Goal: Task Accomplishment & Management: Use online tool/utility

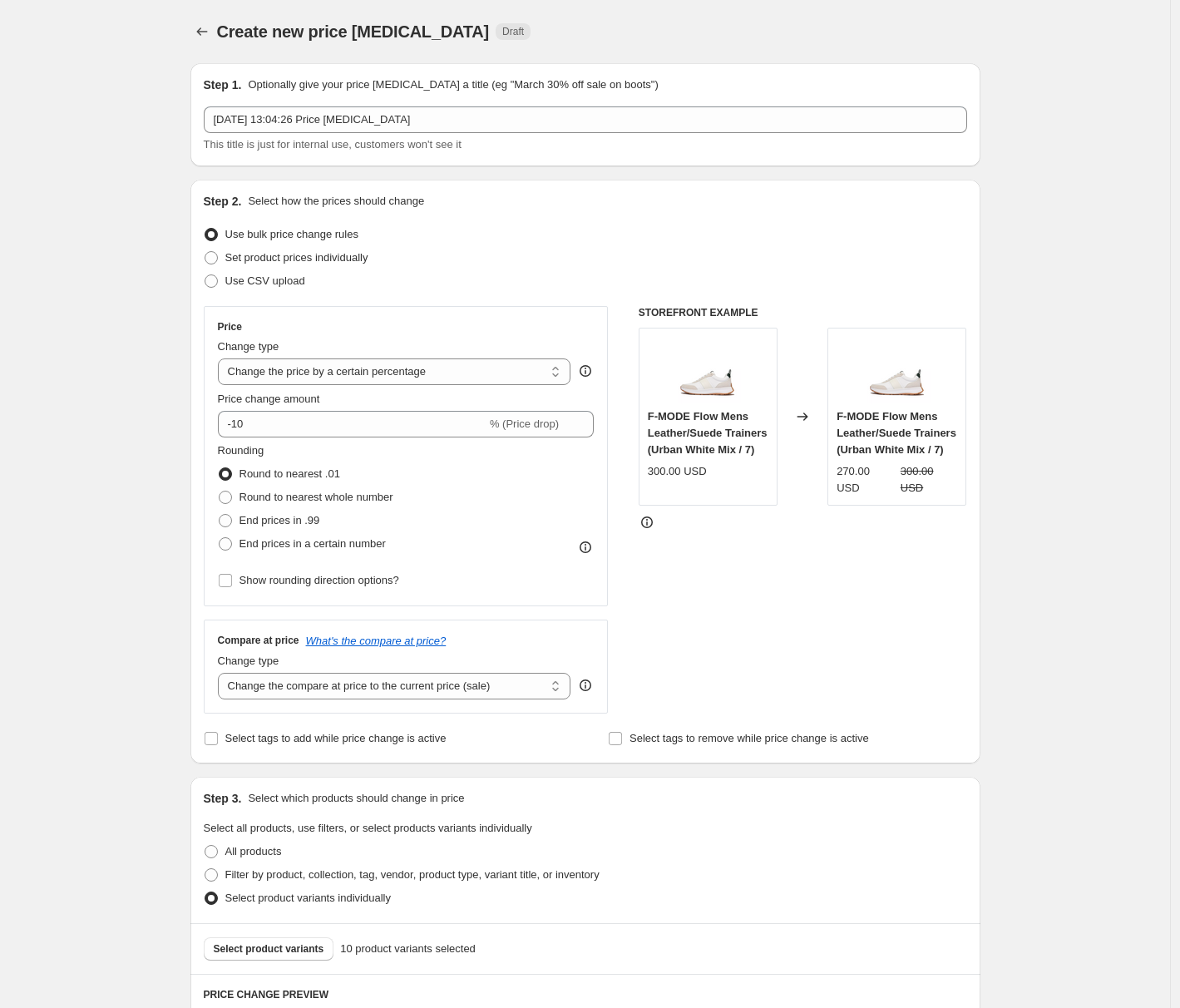
select select "percentage"
select select "97501086029"
click at [288, 282] on span "Use CSV upload" at bounding box center [265, 280] width 80 height 13
click at [206, 275] on input "Use CSV upload" at bounding box center [205, 274] width 1 height 1
radio input "true"
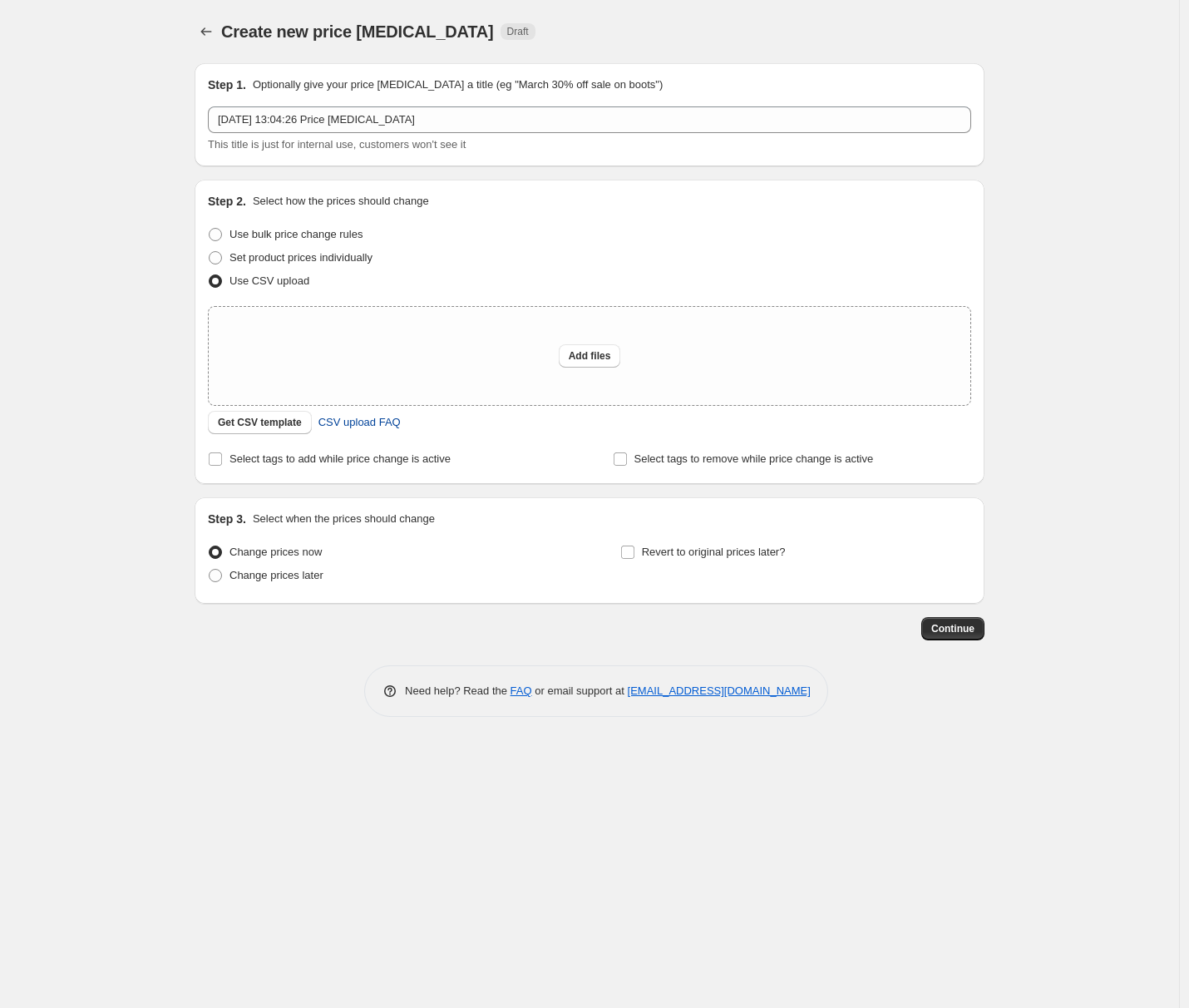
click at [387, 422] on span "CSV upload FAQ" at bounding box center [359, 422] width 82 height 16
click at [244, 415] on button "Get CSV template" at bounding box center [259, 422] width 104 height 23
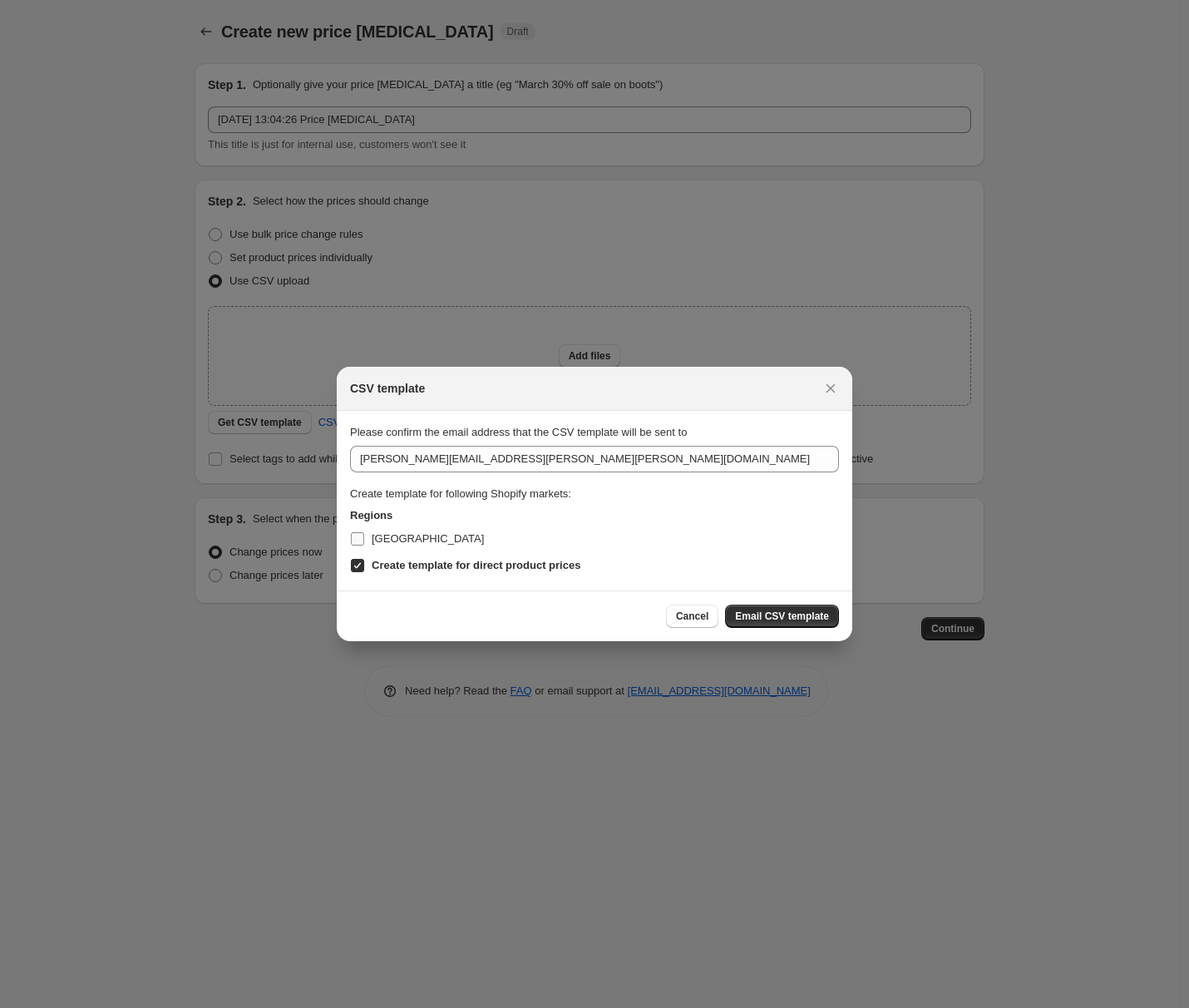
click at [392, 533] on span "[GEOGRAPHIC_DATA]" at bounding box center [427, 538] width 112 height 13
click at [365, 533] on input "[GEOGRAPHIC_DATA]" at bounding box center [358, 539] width 14 height 14
checkbox input "true"
click at [786, 613] on span "Email CSV template" at bounding box center [781, 616] width 94 height 14
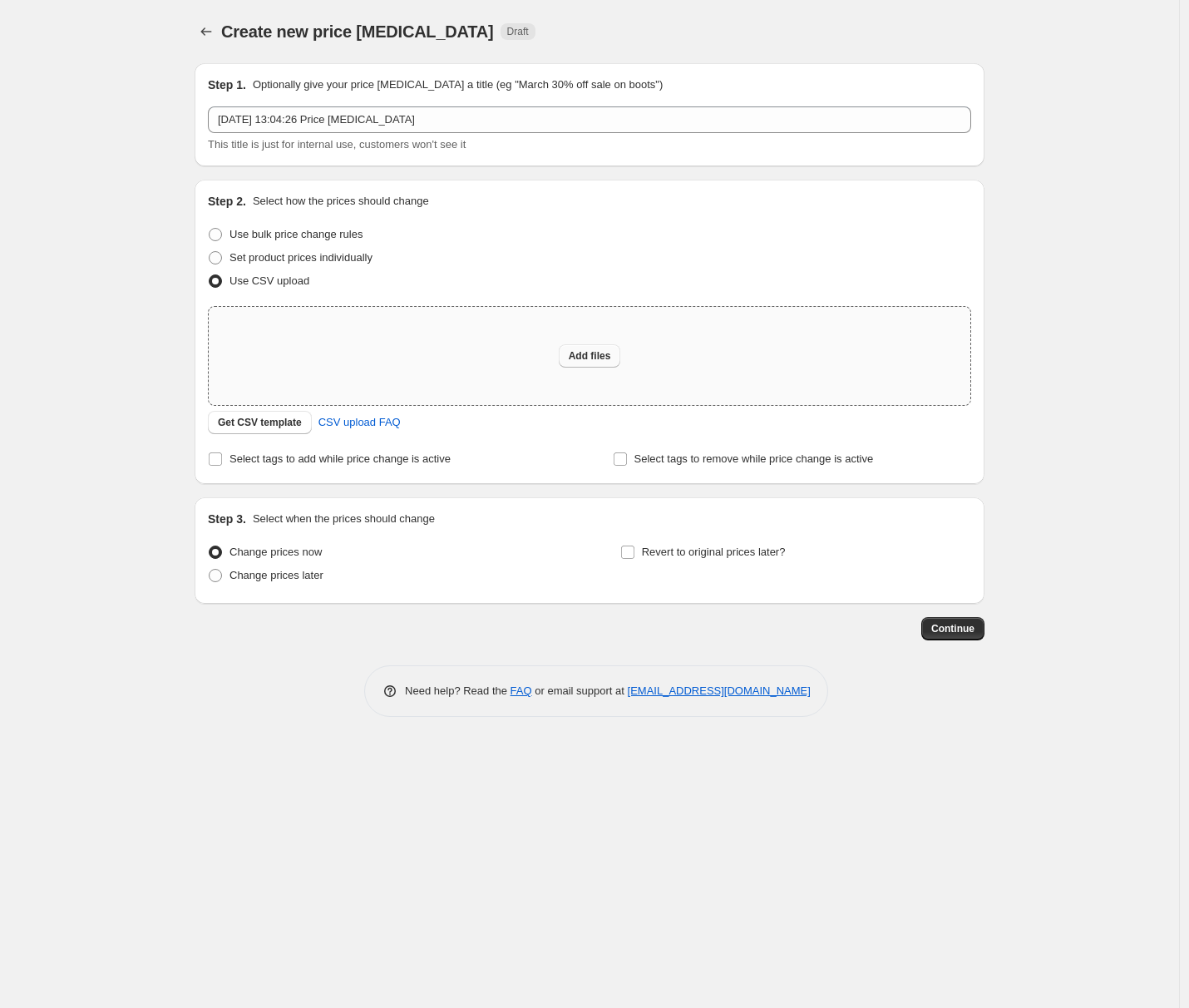
click at [603, 351] on span "Add files" at bounding box center [590, 356] width 42 height 14
type input "C:\fakepath\price-update.csv"
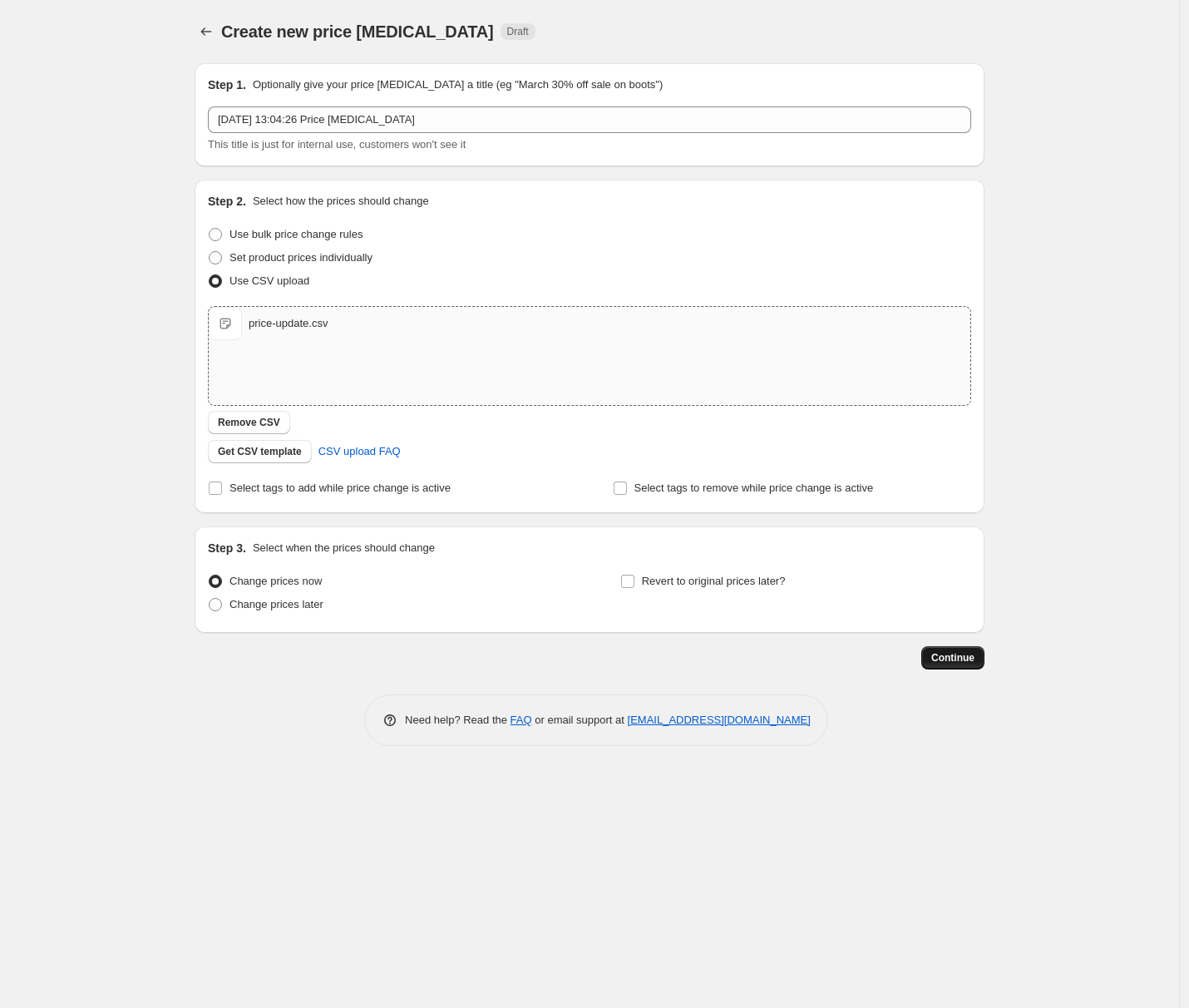
click at [943, 660] on span "Continue" at bounding box center [952, 658] width 43 height 14
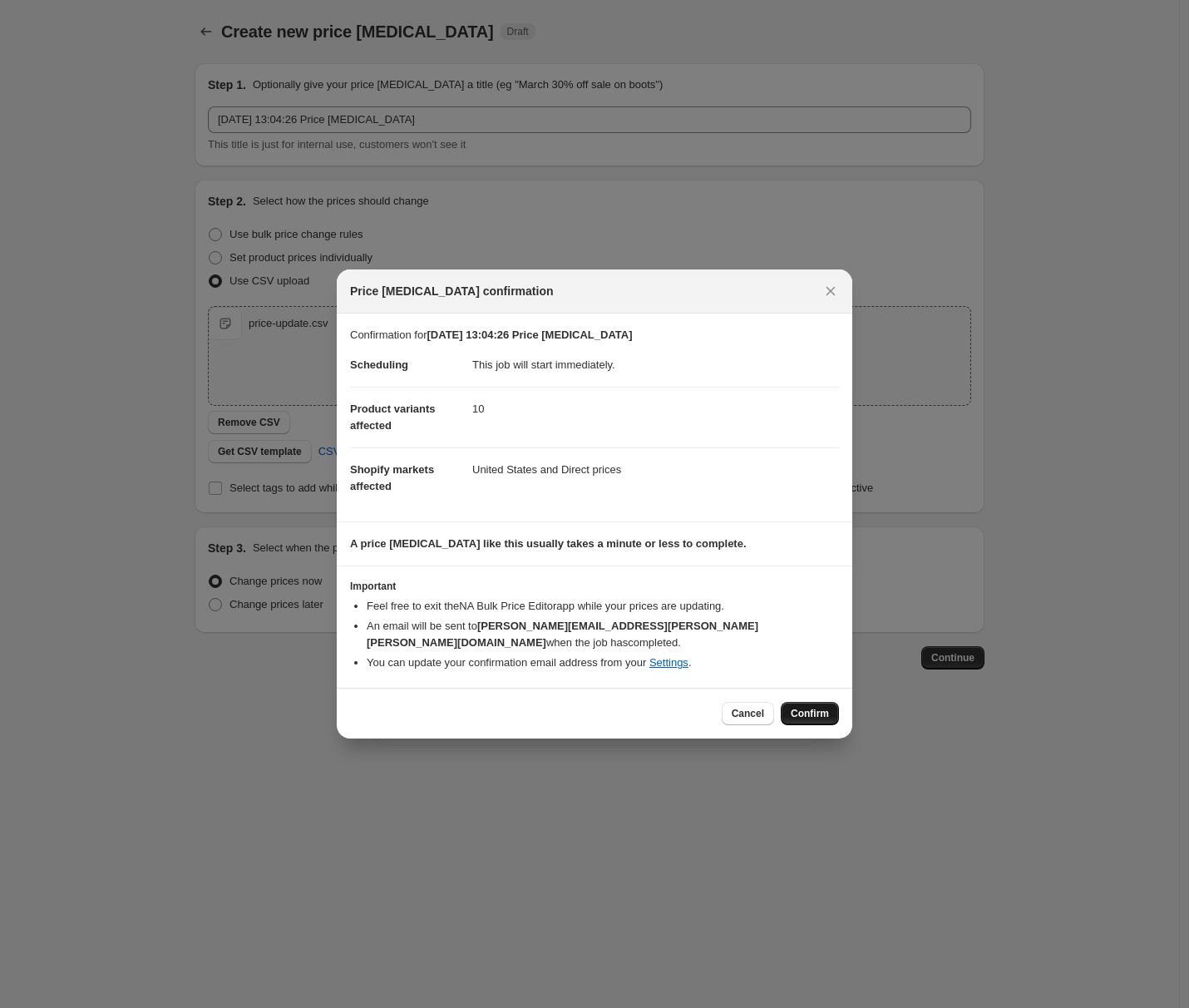
click at [801, 709] on span "Confirm" at bounding box center [810, 714] width 39 height 14
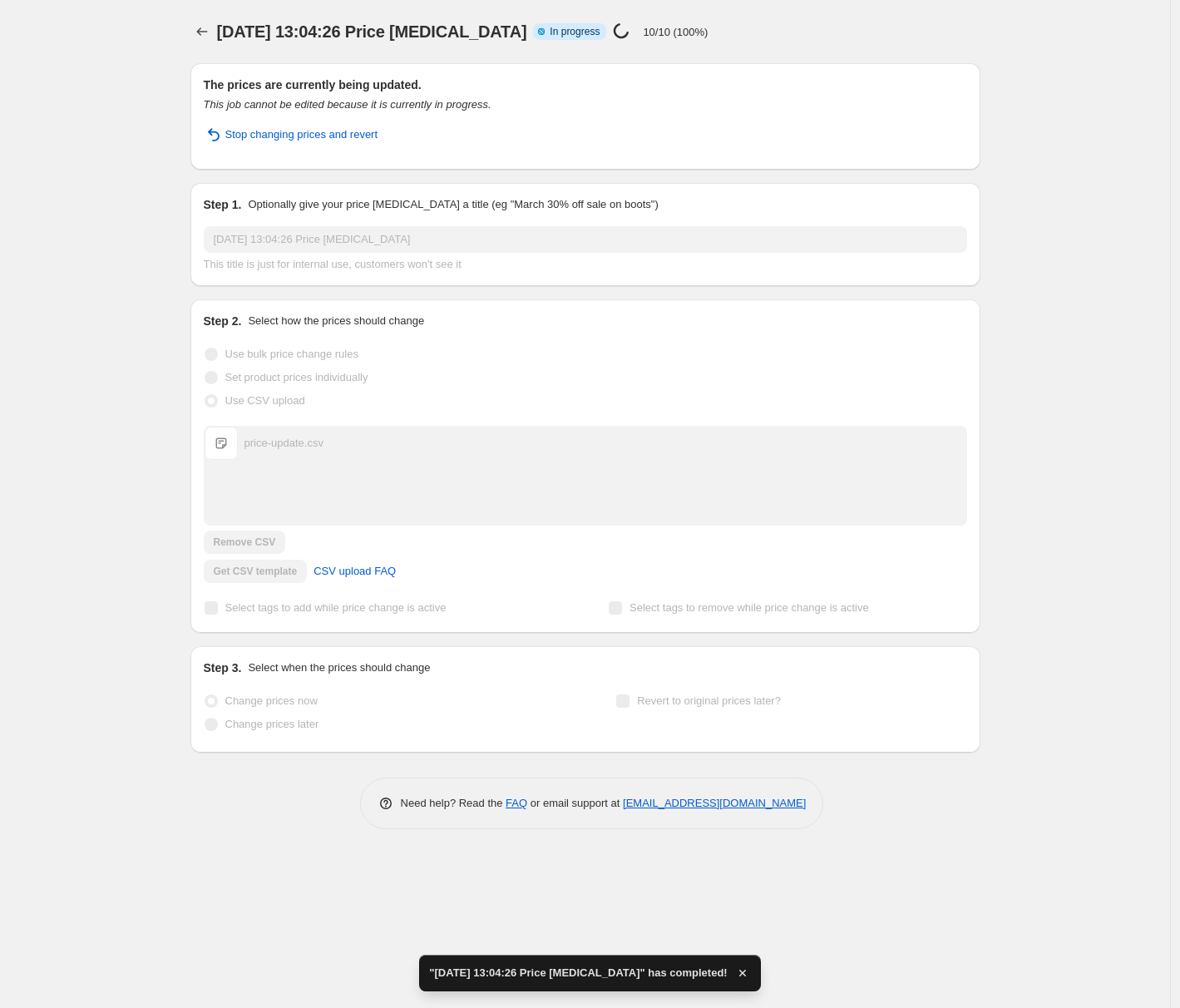
select select "97501086029"
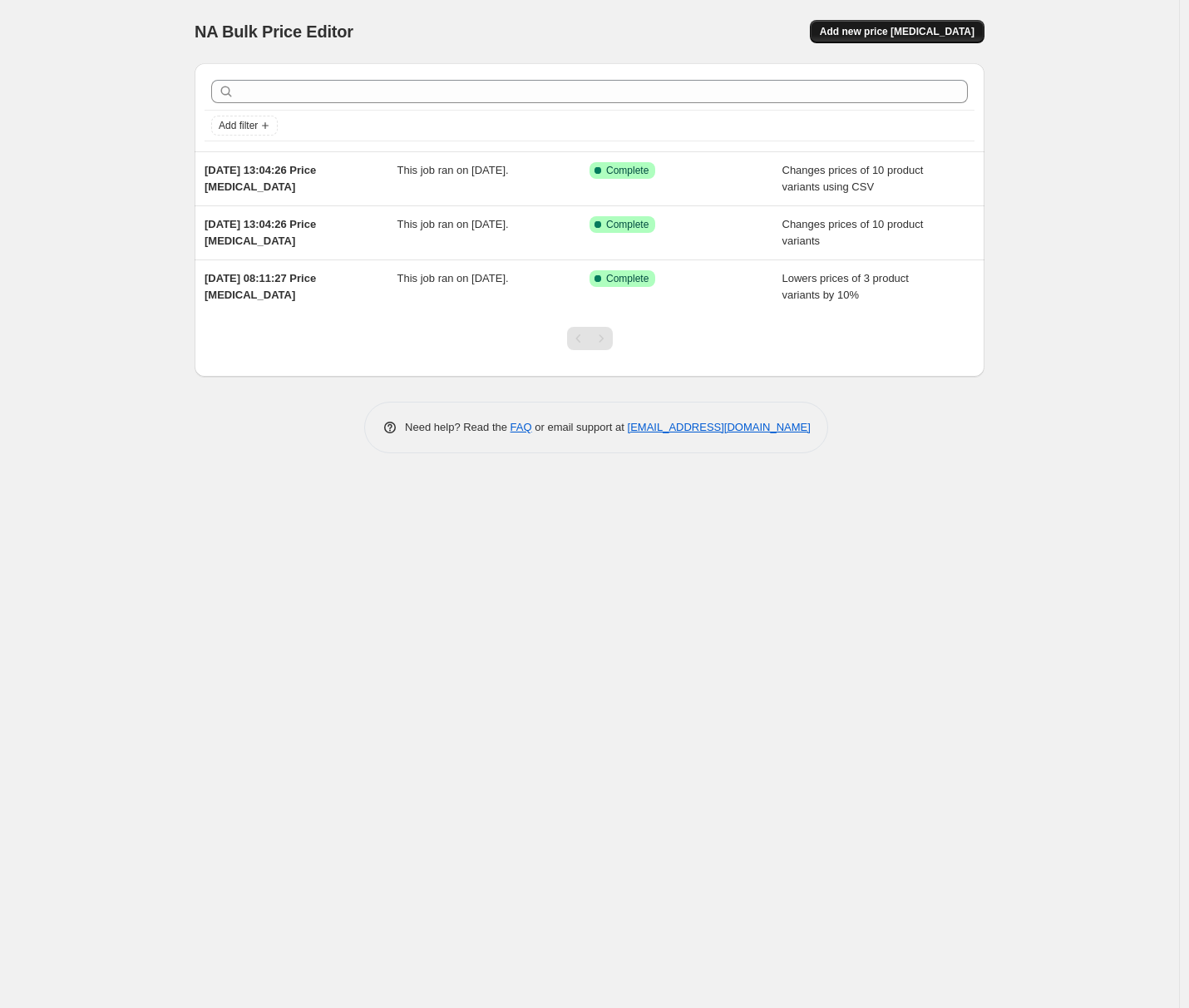
click at [899, 25] on button "Add new price change job" at bounding box center [897, 32] width 175 height 23
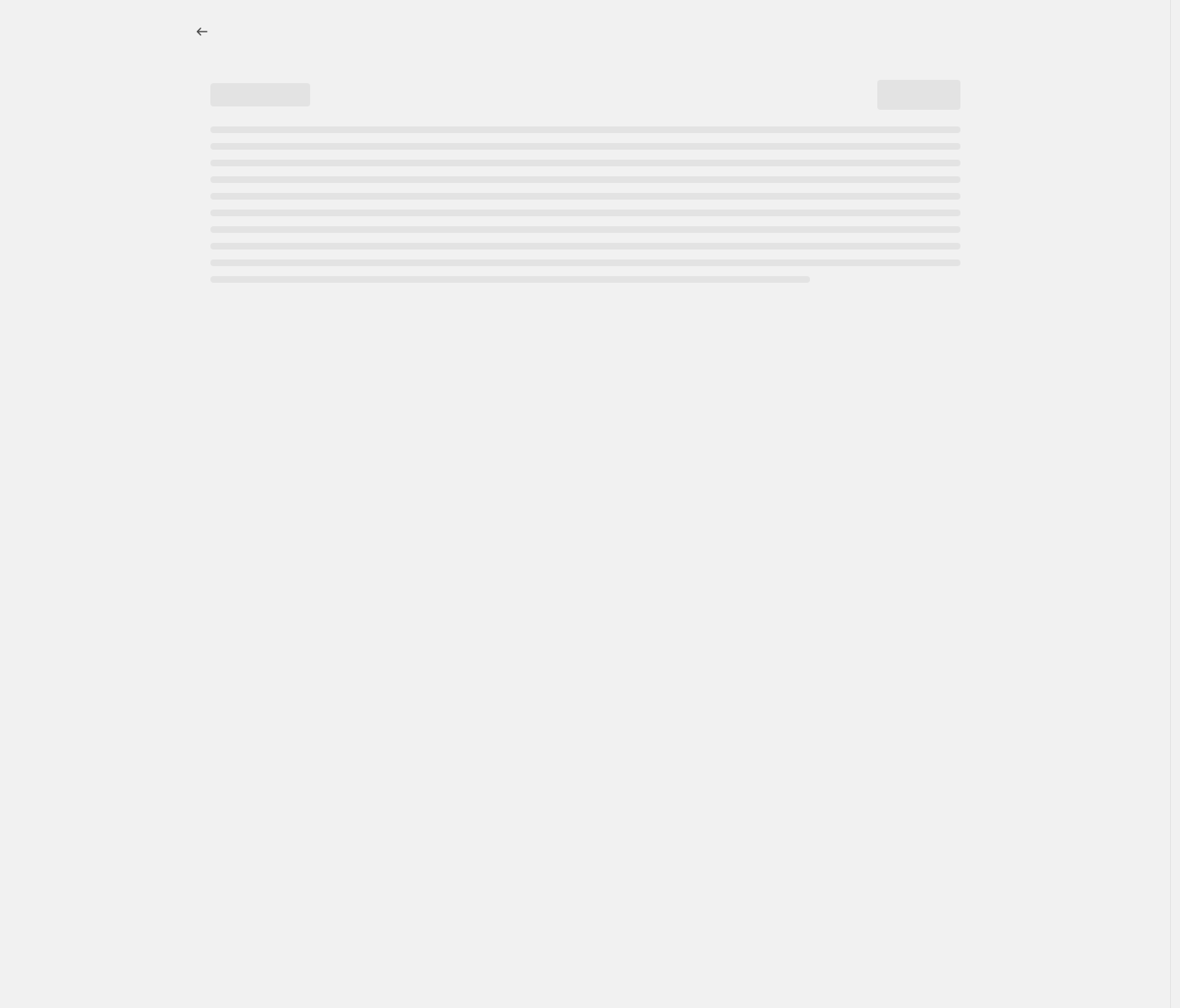
select select "percentage"
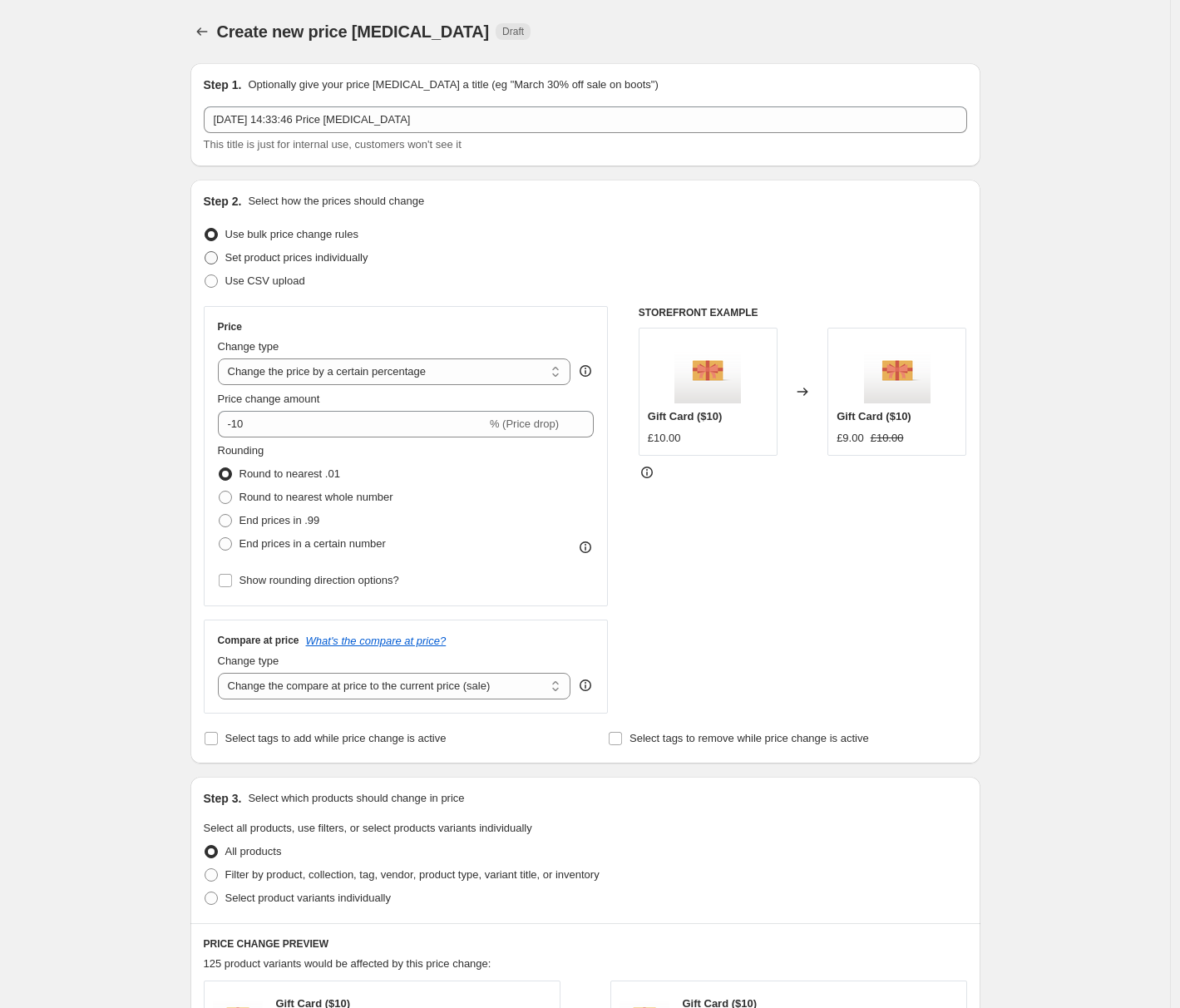
scroll to position [288, 0]
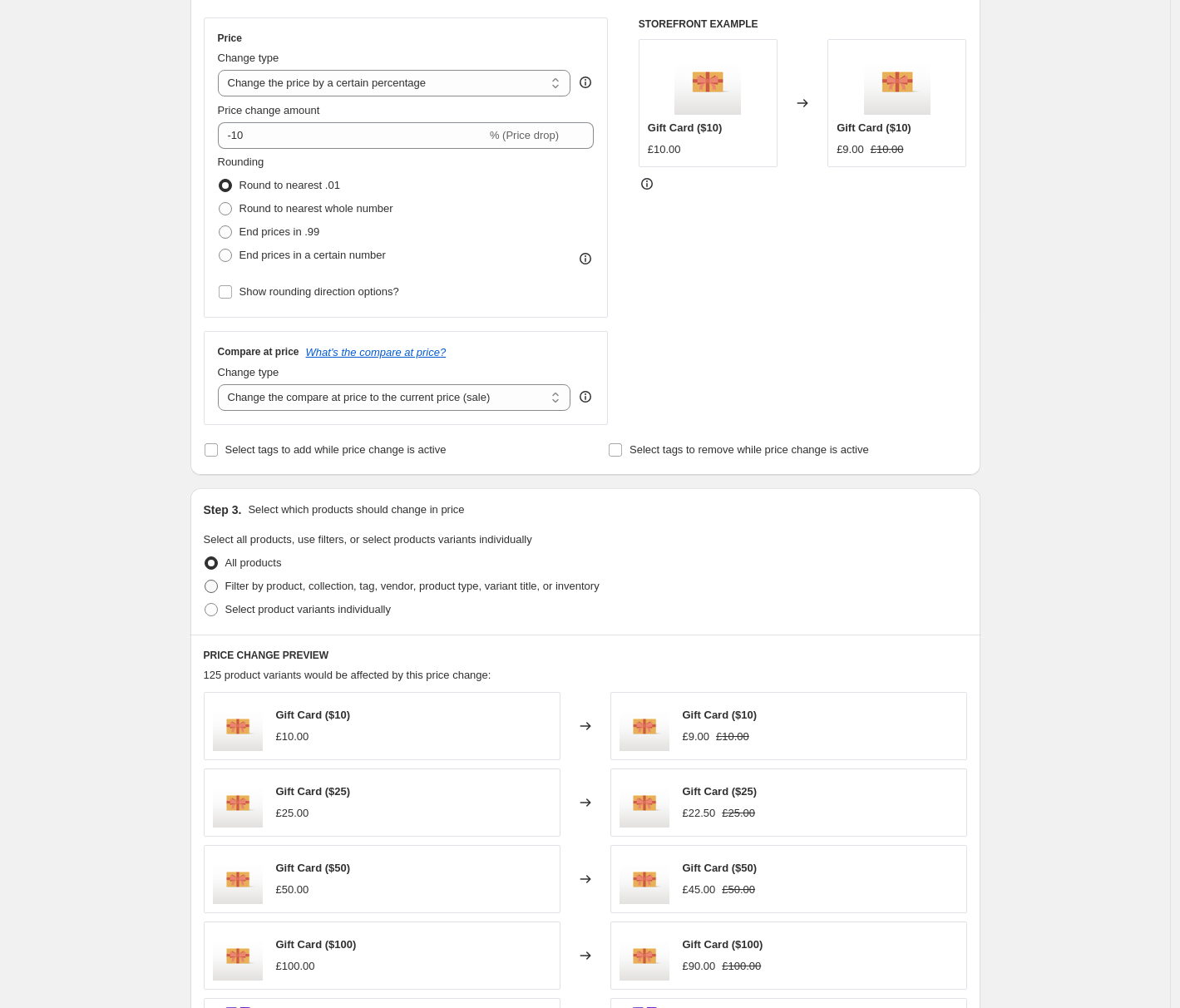
click at [476, 586] on span "Filter by product, collection, tag, vendor, product type, variant title, or inv…" at bounding box center [413, 586] width 374 height 13
click at [206, 581] on input "Filter by product, collection, tag, vendor, product type, variant title, or inv…" at bounding box center [205, 580] width 1 height 1
radio input "true"
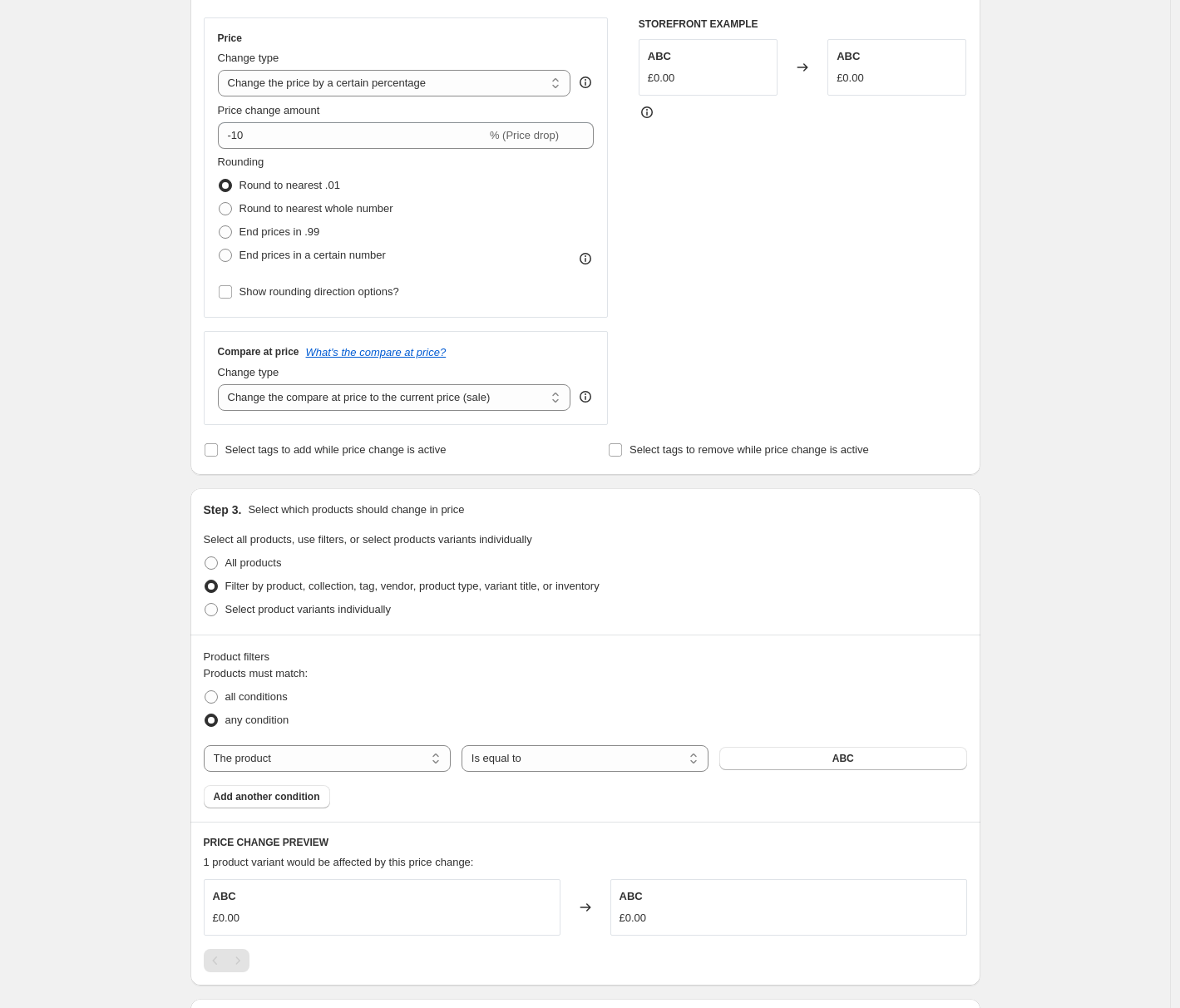
scroll to position [492, 0]
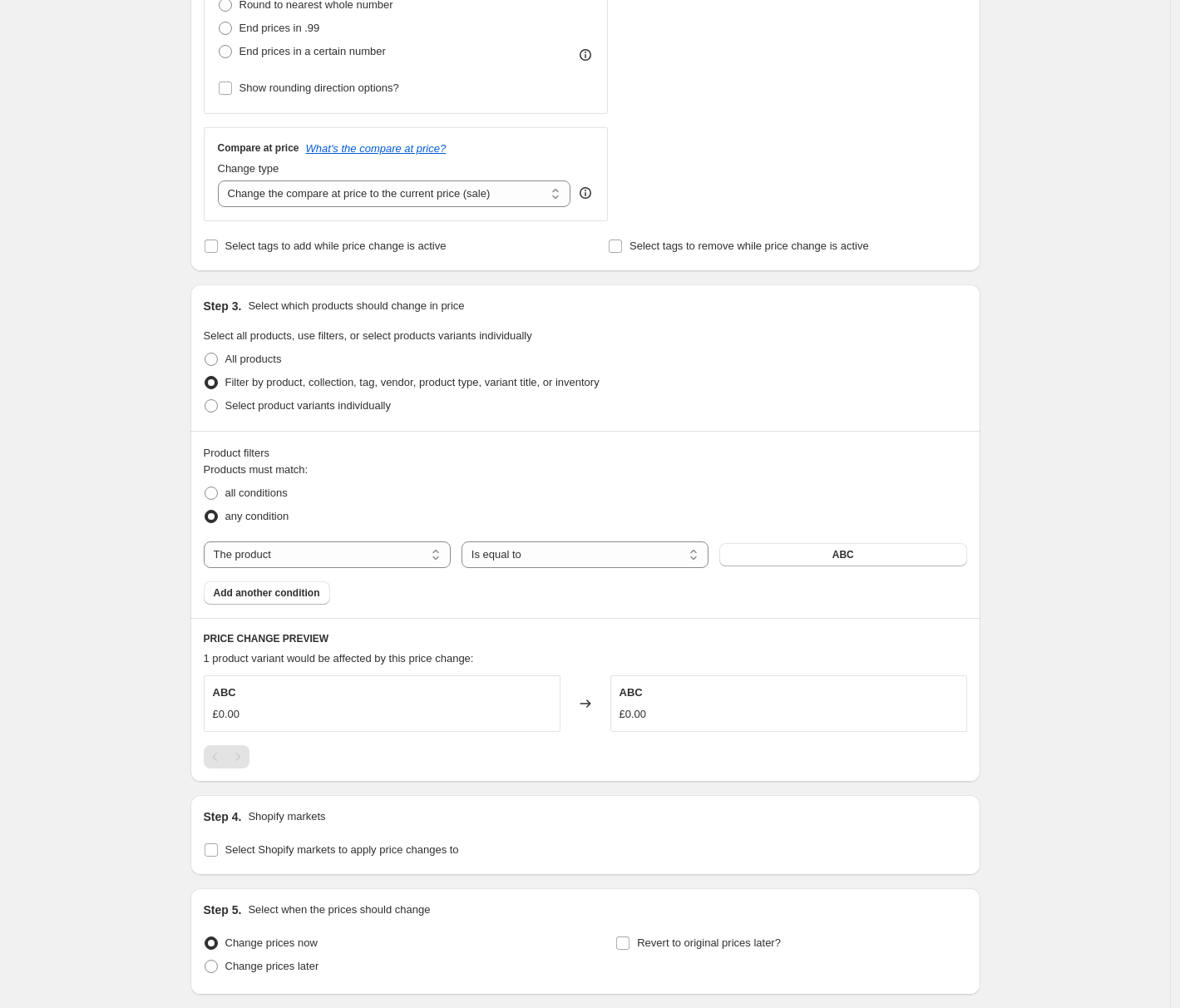
click at [285, 481] on legend "Products must match:" at bounding box center [256, 471] width 105 height 20
click at [282, 491] on span "all conditions" at bounding box center [257, 492] width 63 height 13
click at [206, 487] on input "all conditions" at bounding box center [205, 486] width 1 height 1
radio input "true"
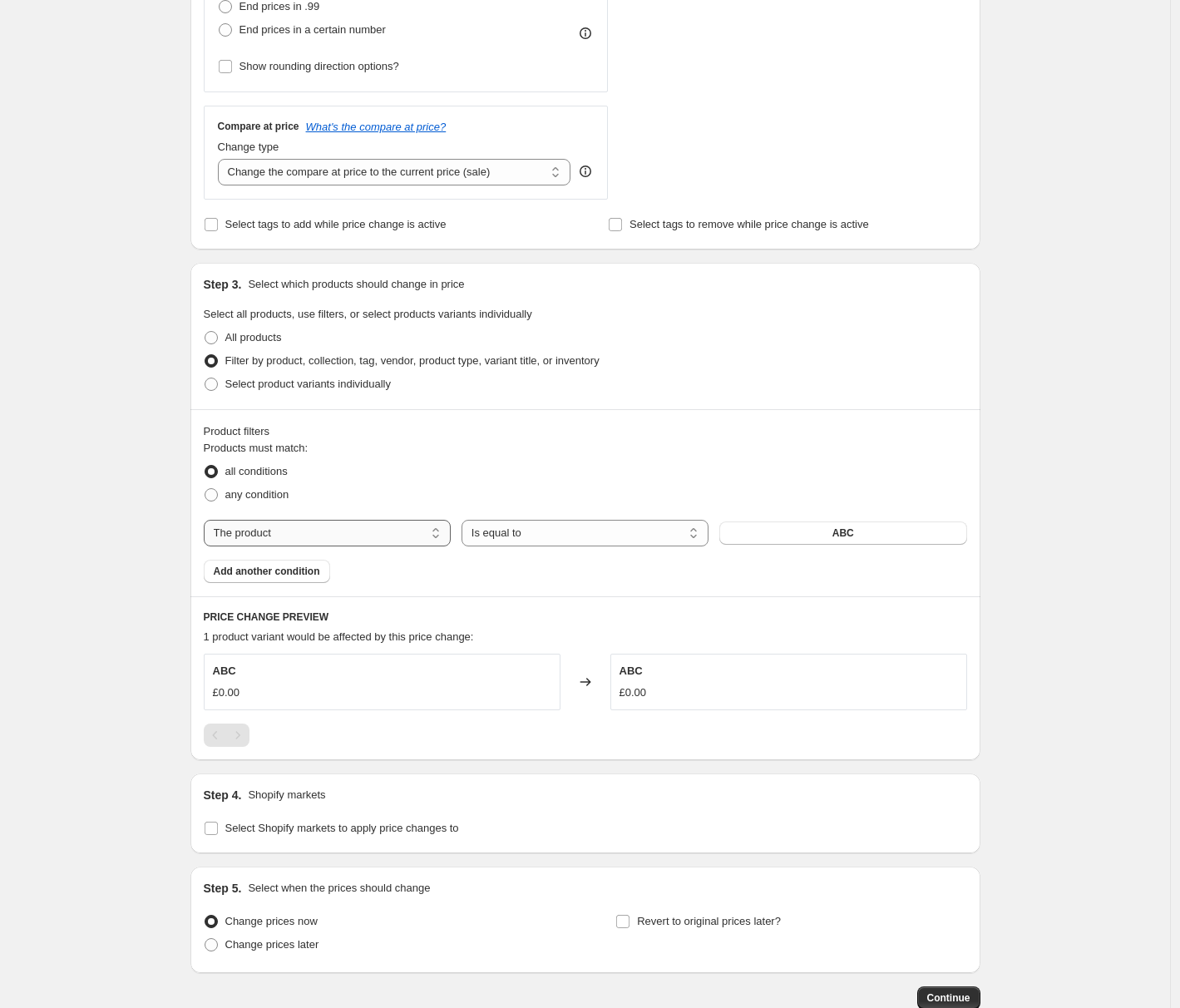
select select "collection"
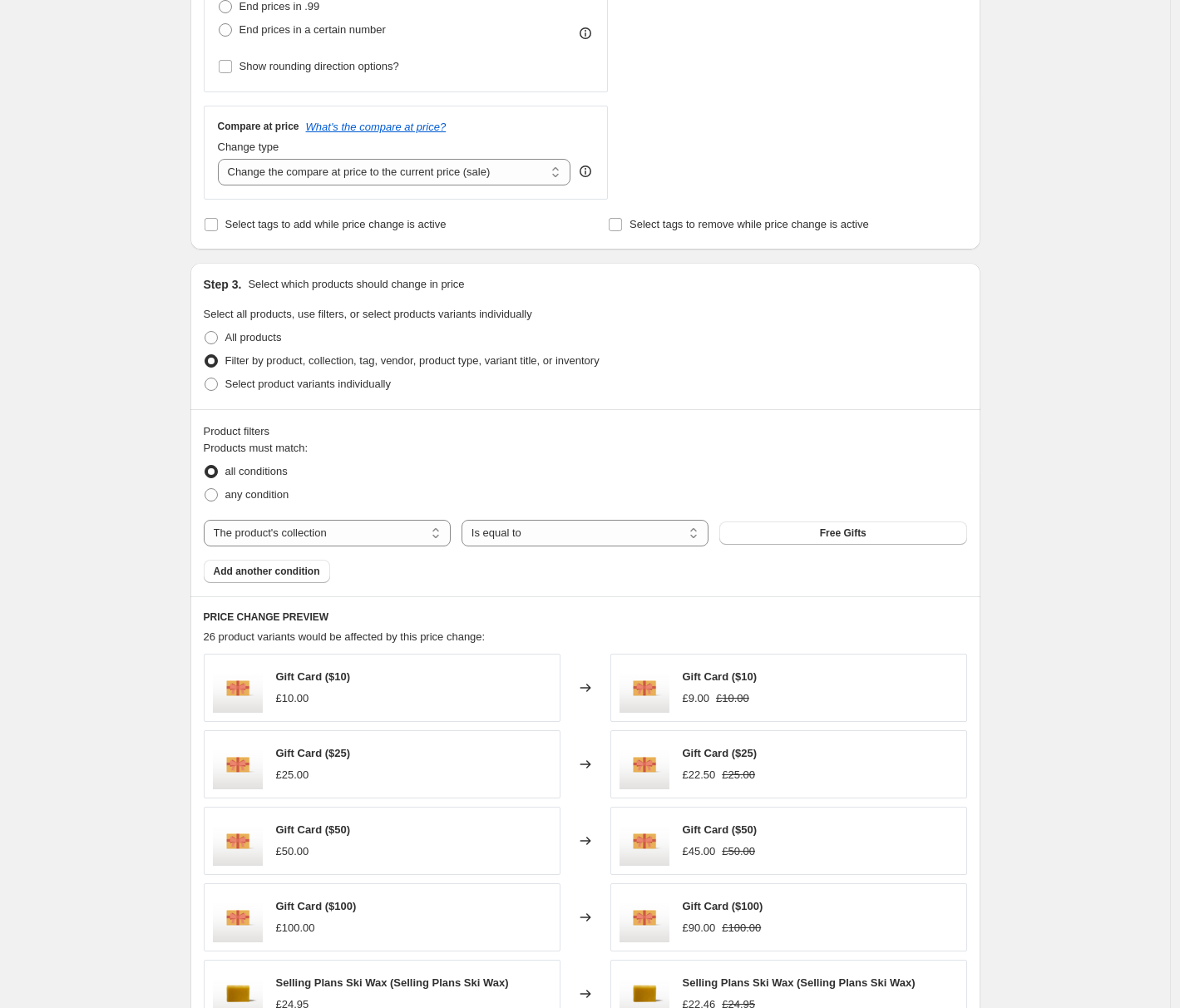
click at [803, 545] on div "The product The product's collection The product's tag The product's vendor The…" at bounding box center [585, 533] width 763 height 27
click at [810, 536] on button "Free Gifts" at bounding box center [843, 532] width 247 height 23
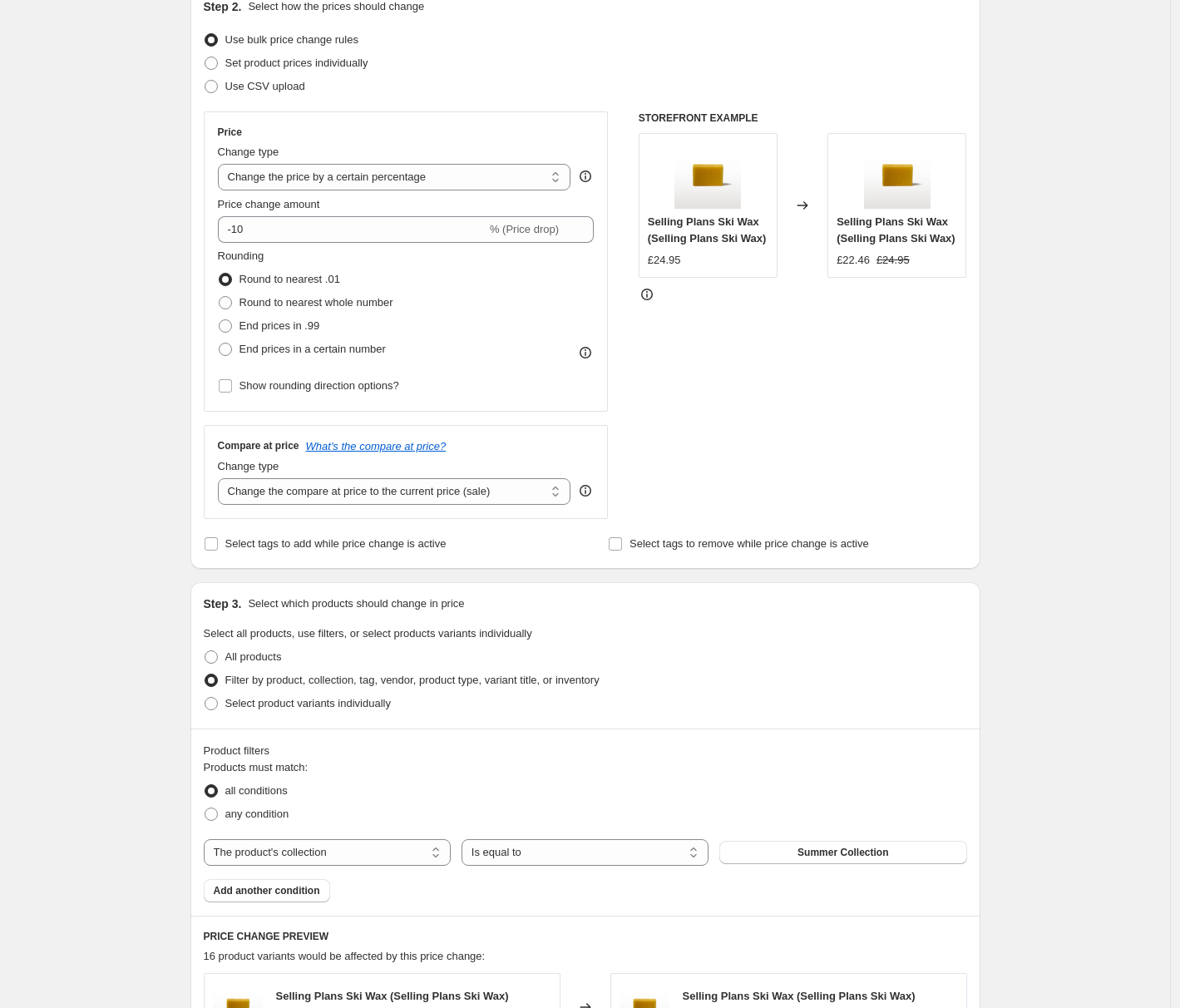
scroll to position [0, 0]
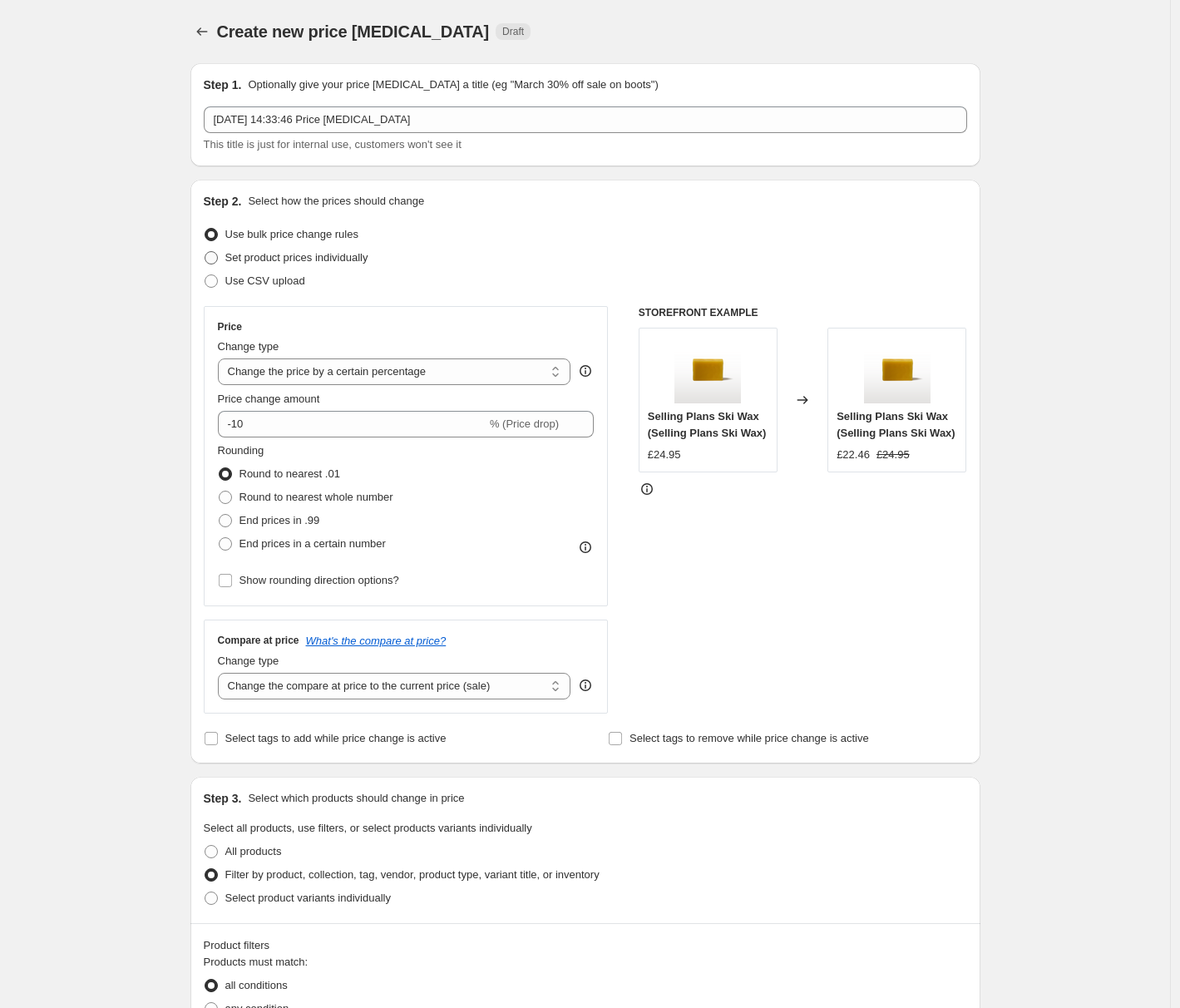
click at [294, 249] on label "Set product prices individually" at bounding box center [286, 258] width 165 height 23
click at [206, 251] on input "Set product prices individually" at bounding box center [205, 251] width 1 height 1
radio input "true"
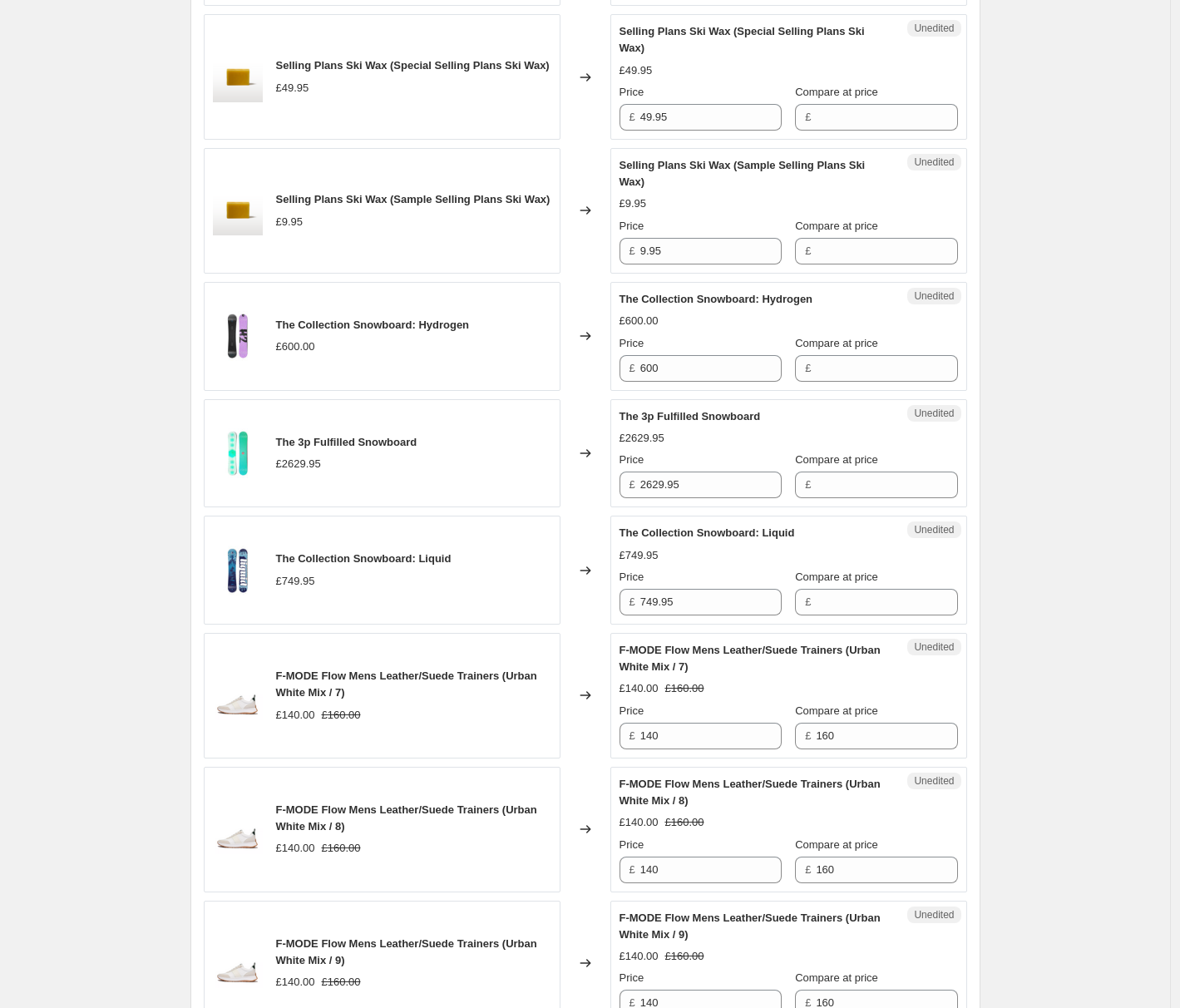
scroll to position [2204, 0]
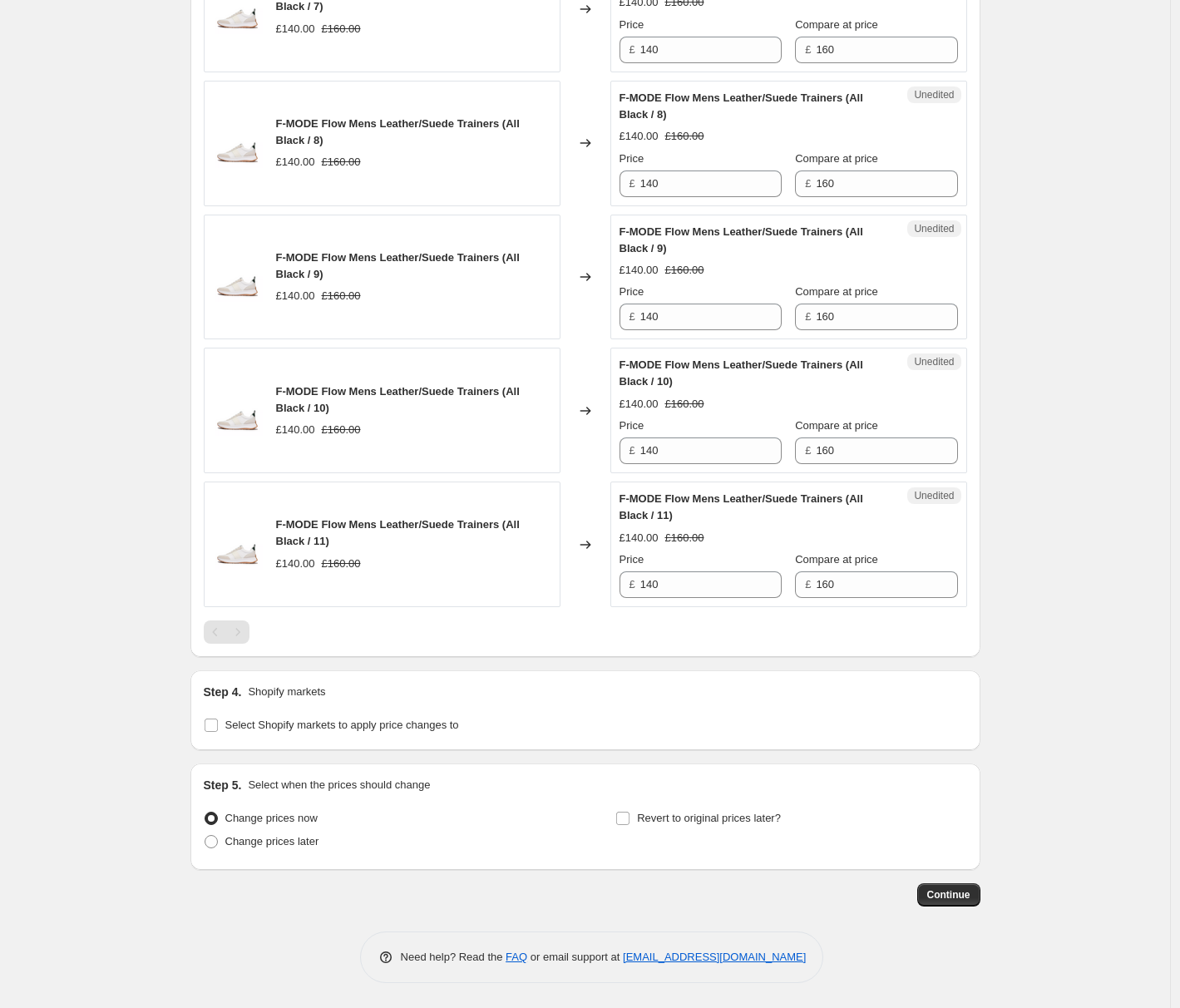
click at [243, 631] on div "Pagination" at bounding box center [237, 632] width 23 height 23
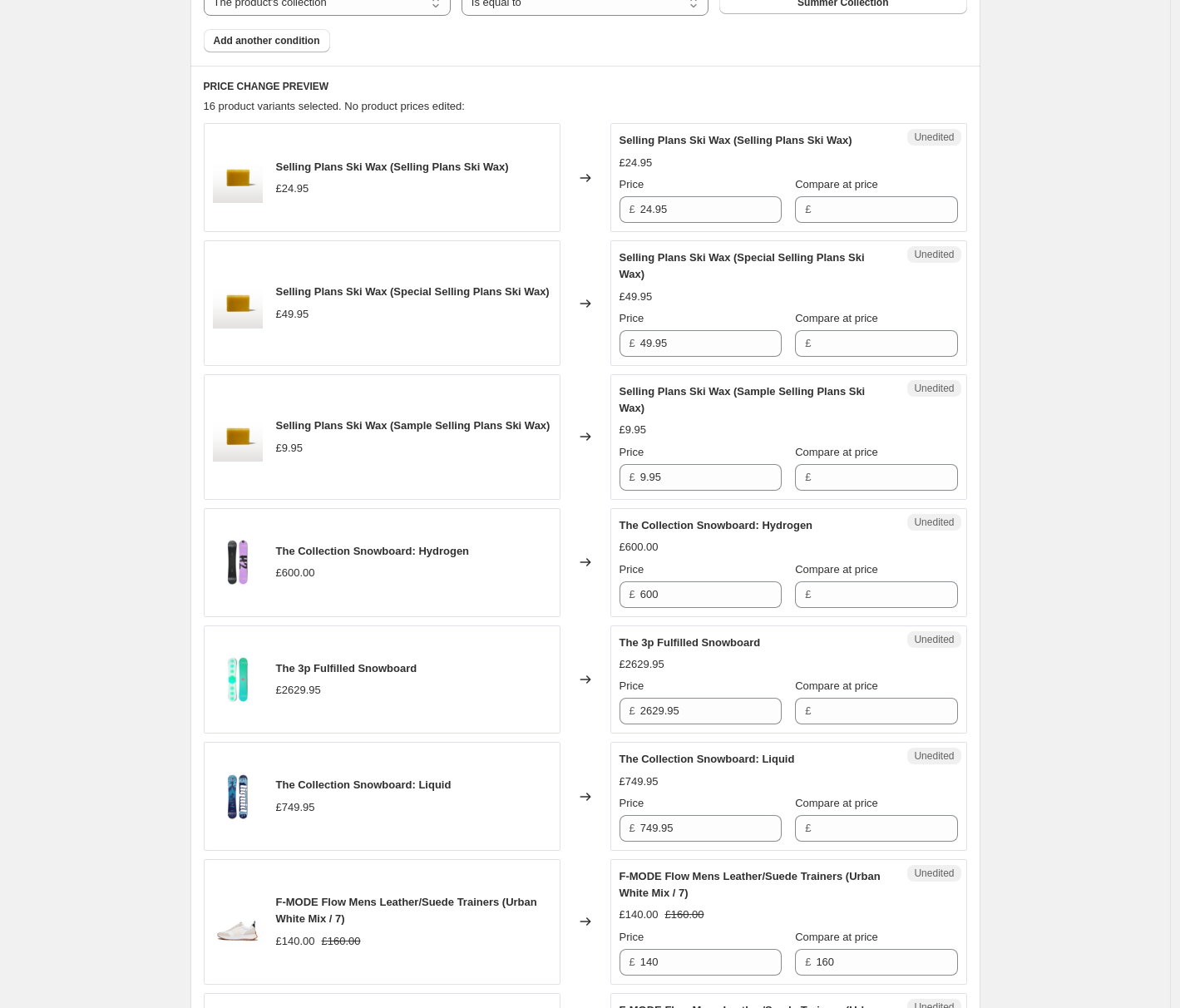
scroll to position [15, 0]
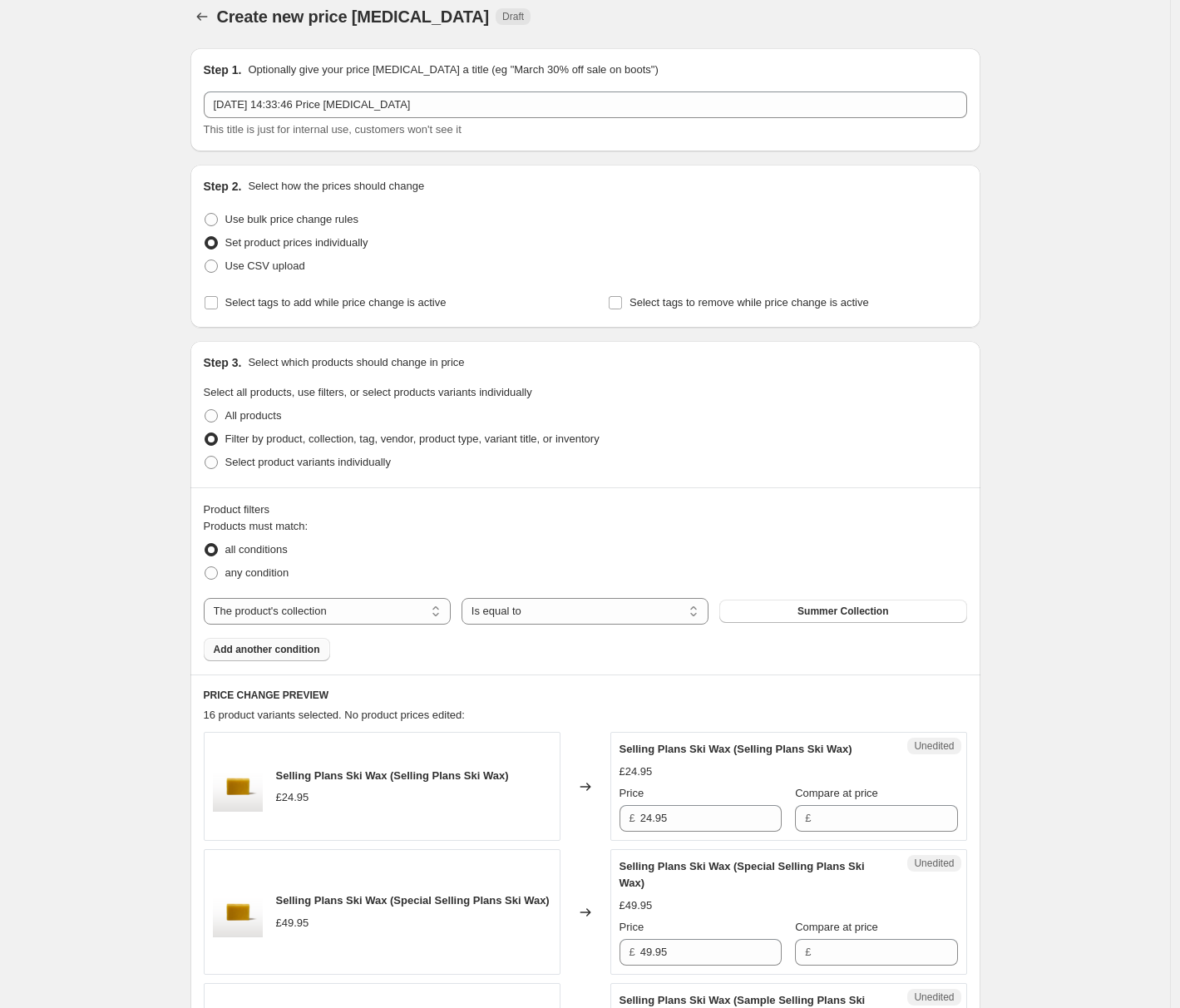
click at [286, 648] on span "Add another condition" at bounding box center [267, 649] width 106 height 14
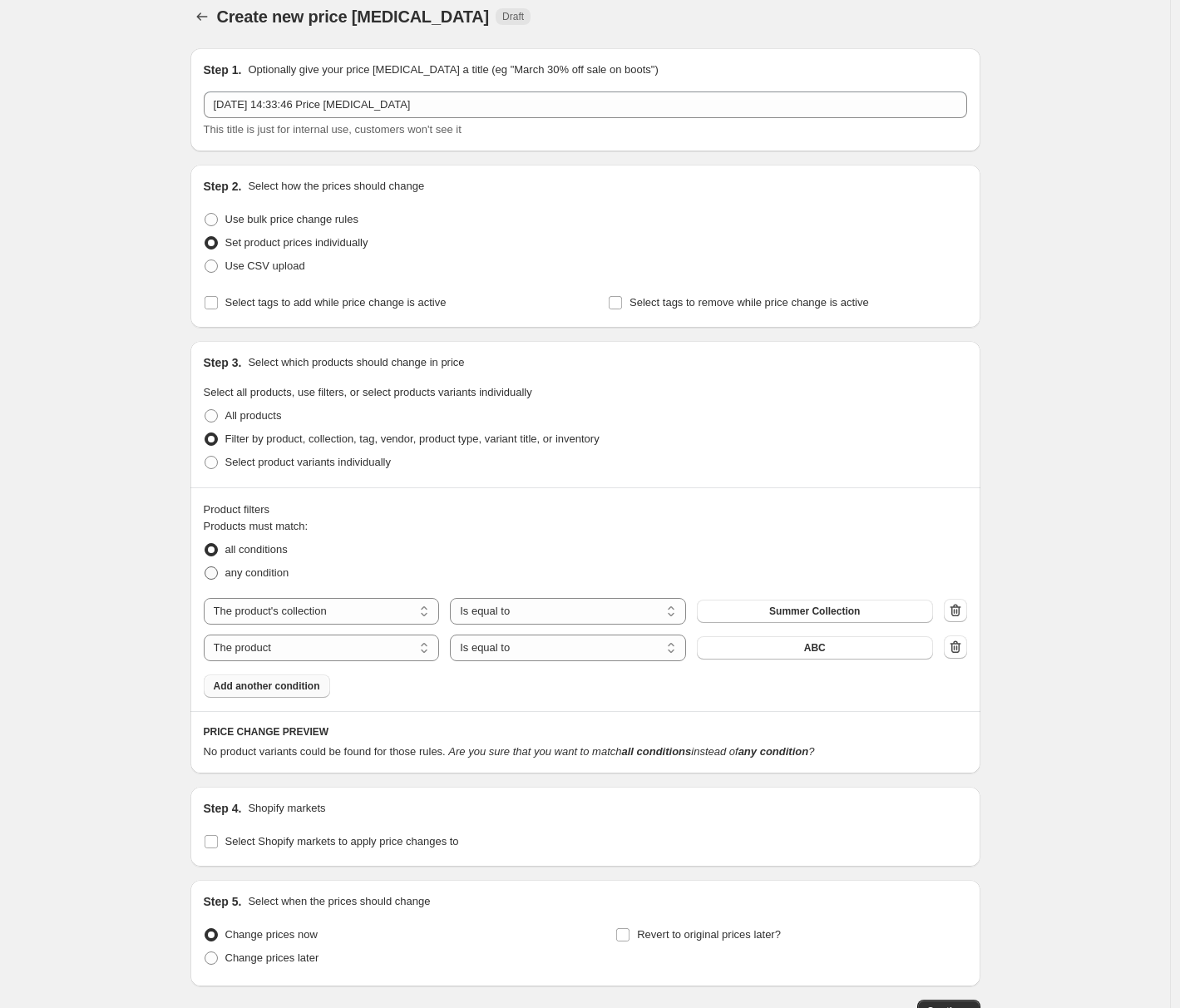
click at [289, 576] on span "any condition" at bounding box center [258, 572] width 64 height 13
click at [206, 567] on input "any condition" at bounding box center [205, 566] width 1 height 1
radio input "true"
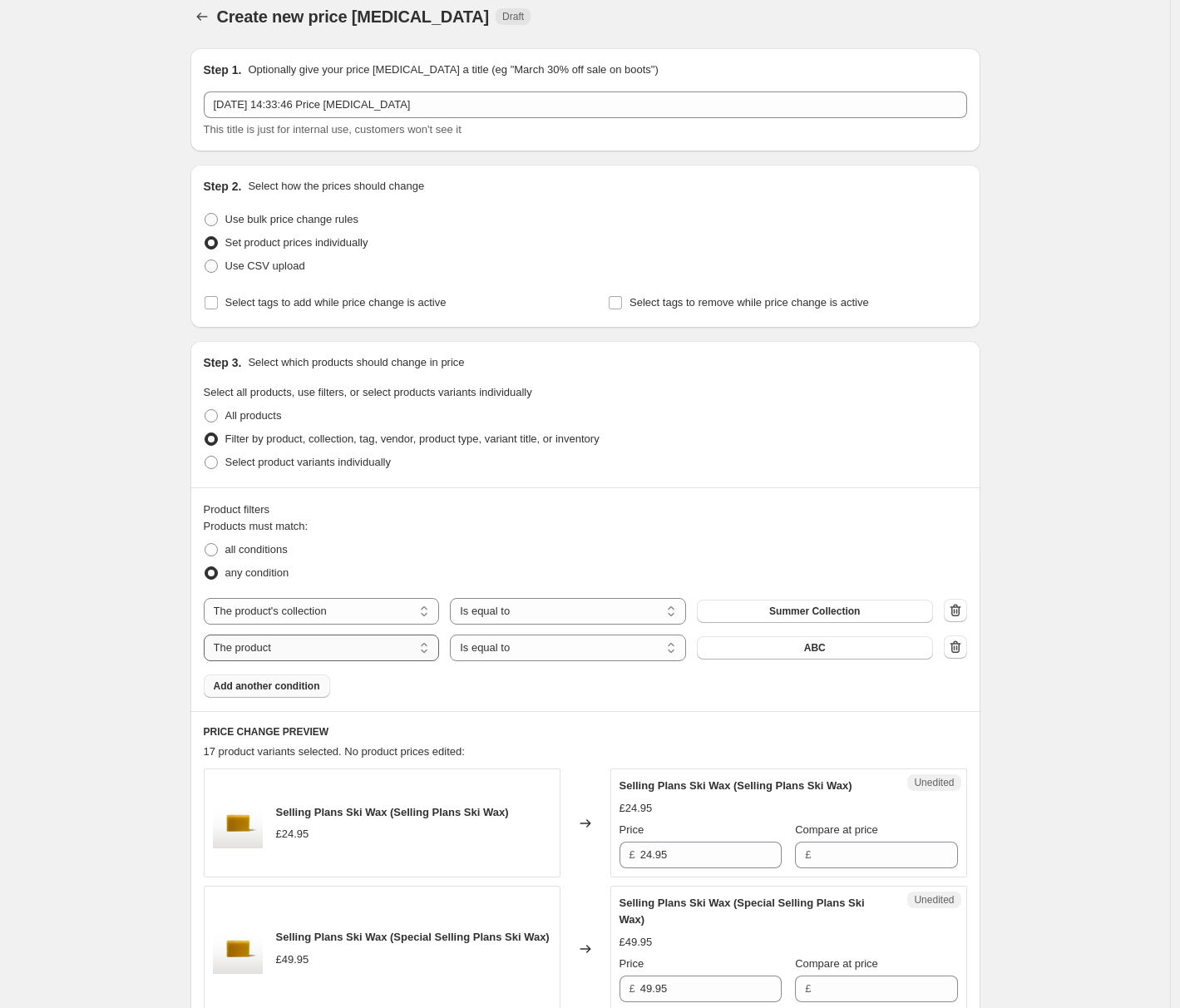
select select "collection"
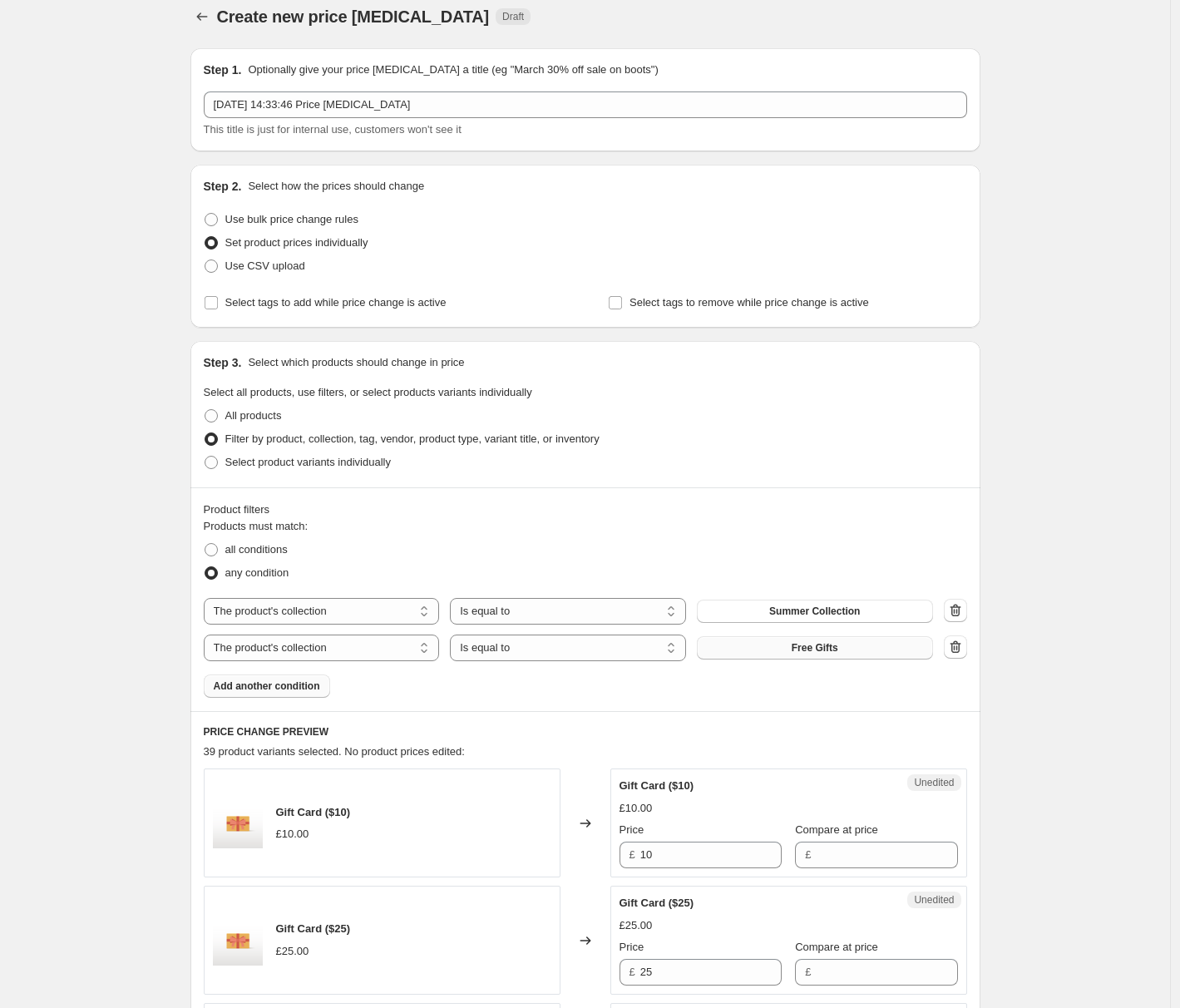
click at [817, 650] on span "Free Gifts" at bounding box center [815, 648] width 46 height 14
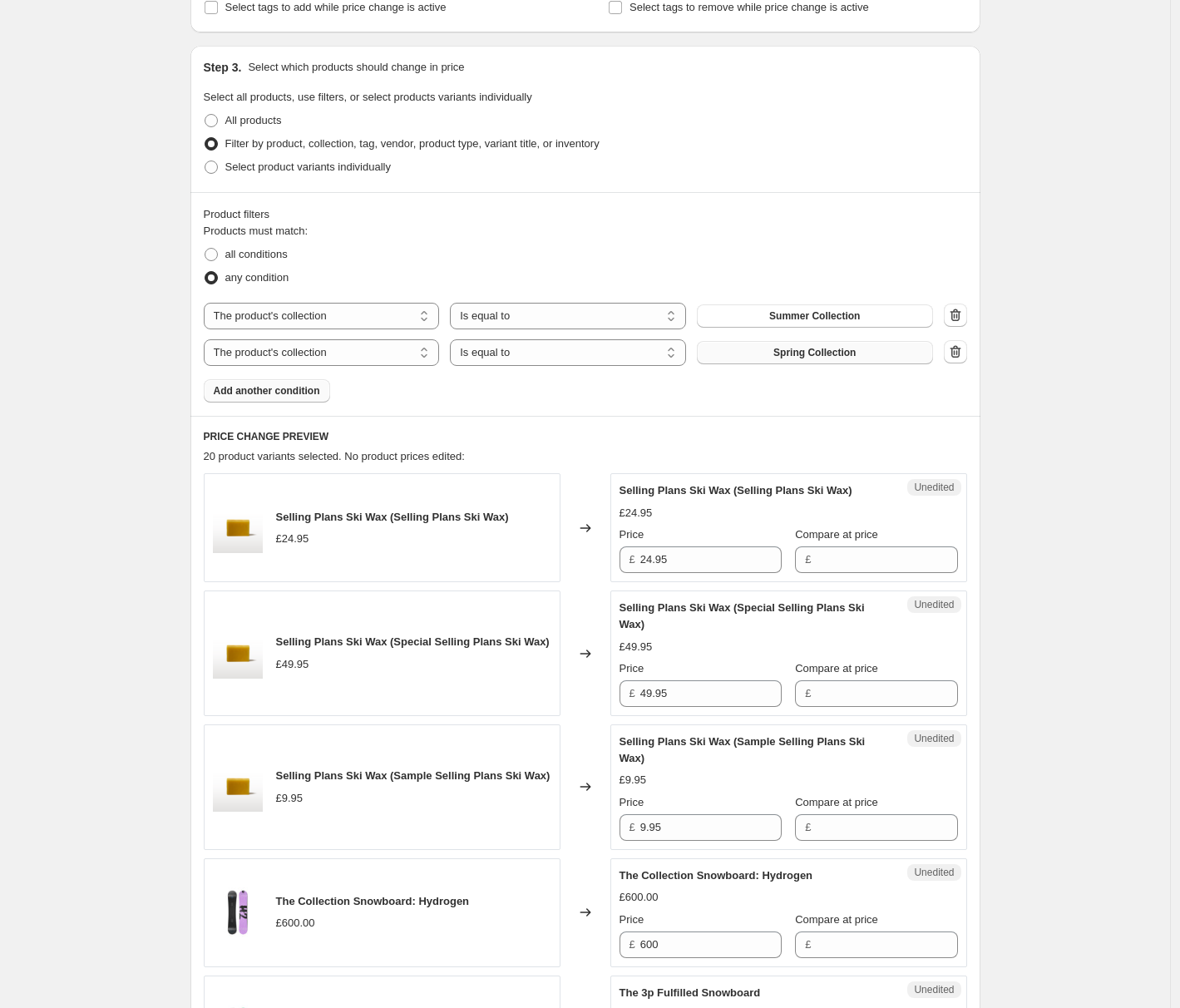
scroll to position [225, 0]
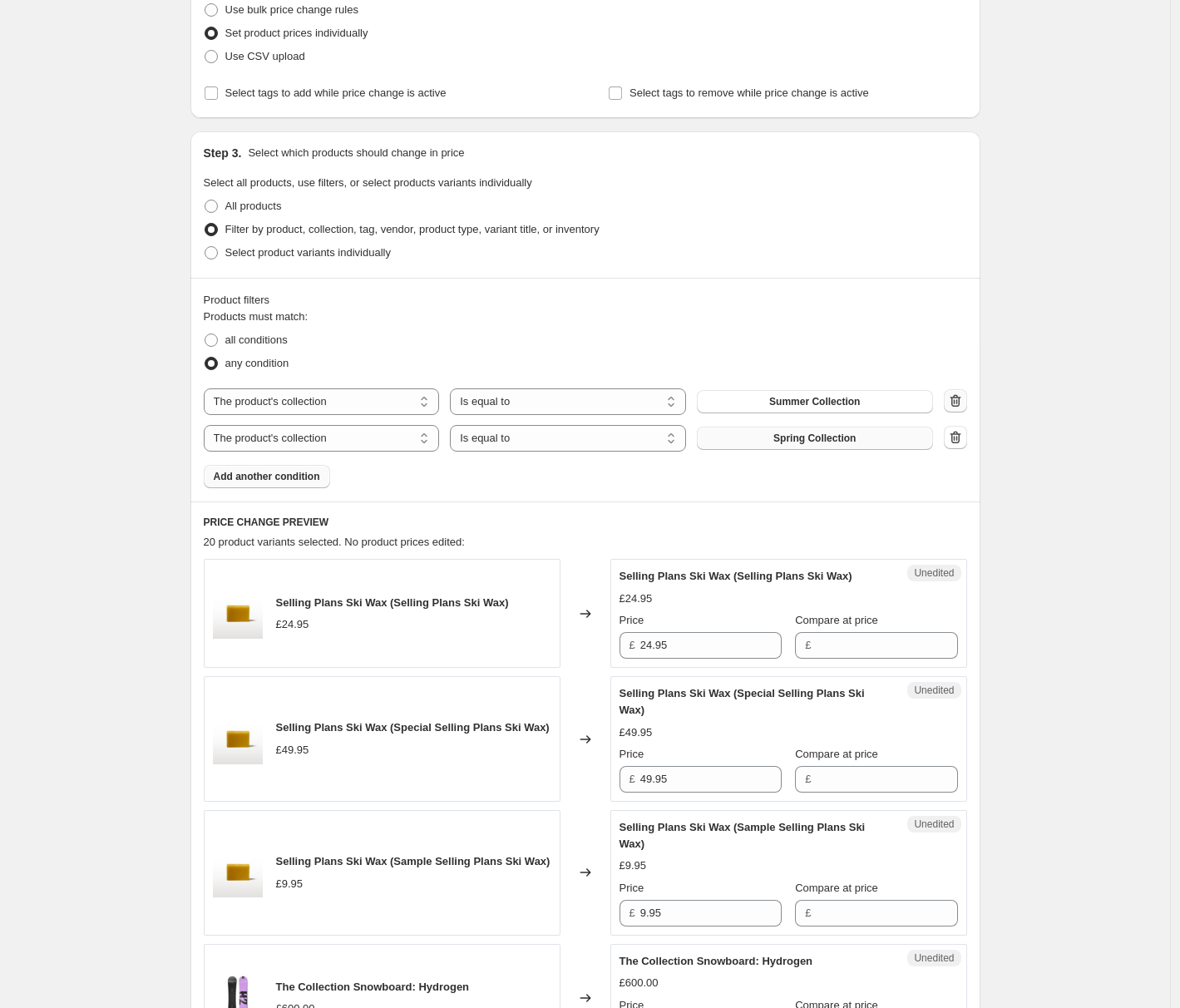
click at [961, 395] on icon "button" at bounding box center [954, 400] width 11 height 13
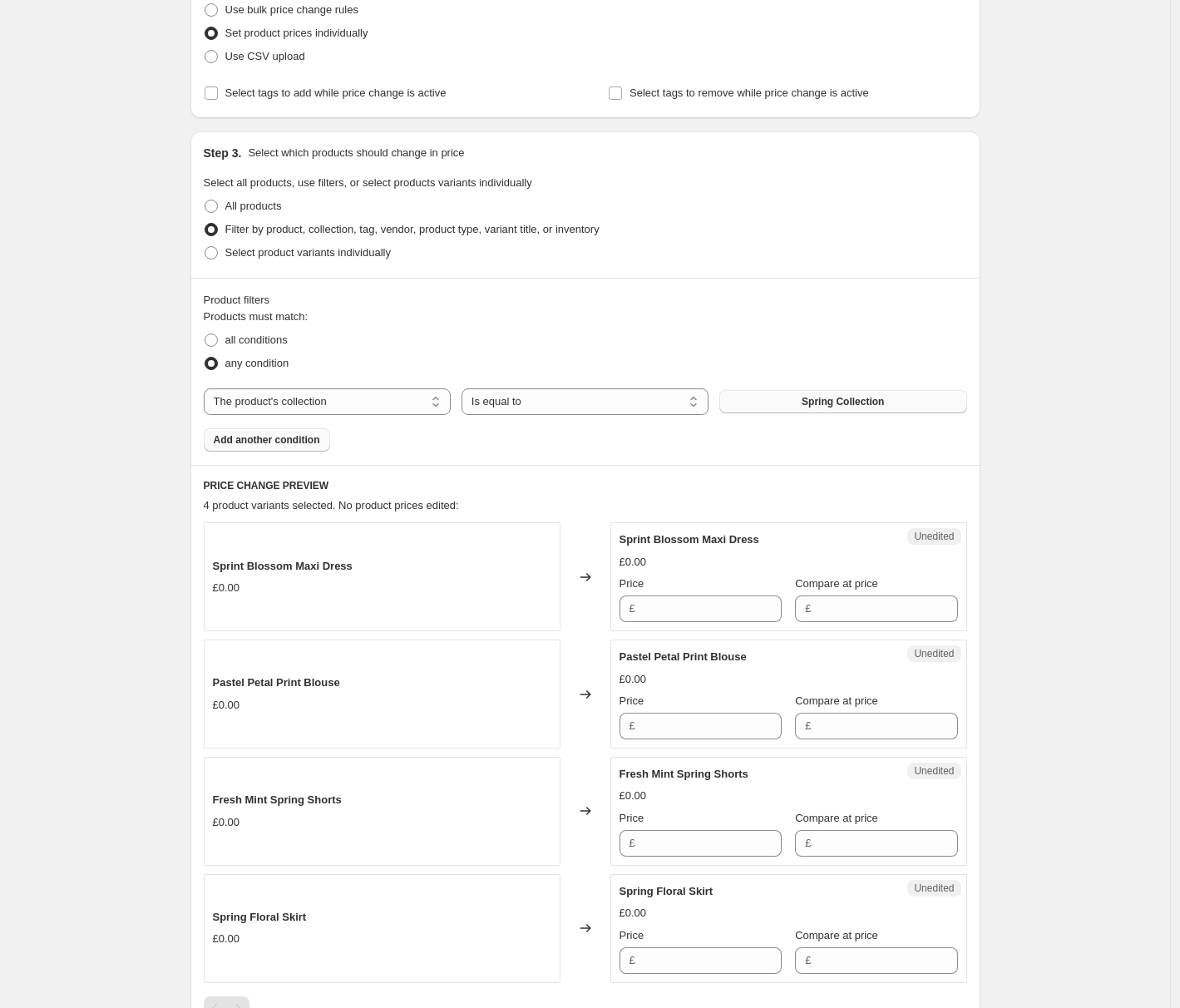
click at [960, 397] on button "Spring Collection" at bounding box center [843, 401] width 247 height 23
click at [266, 338] on span "all conditions" at bounding box center [257, 340] width 63 height 13
click at [206, 335] on input "all conditions" at bounding box center [205, 334] width 1 height 1
radio input "true"
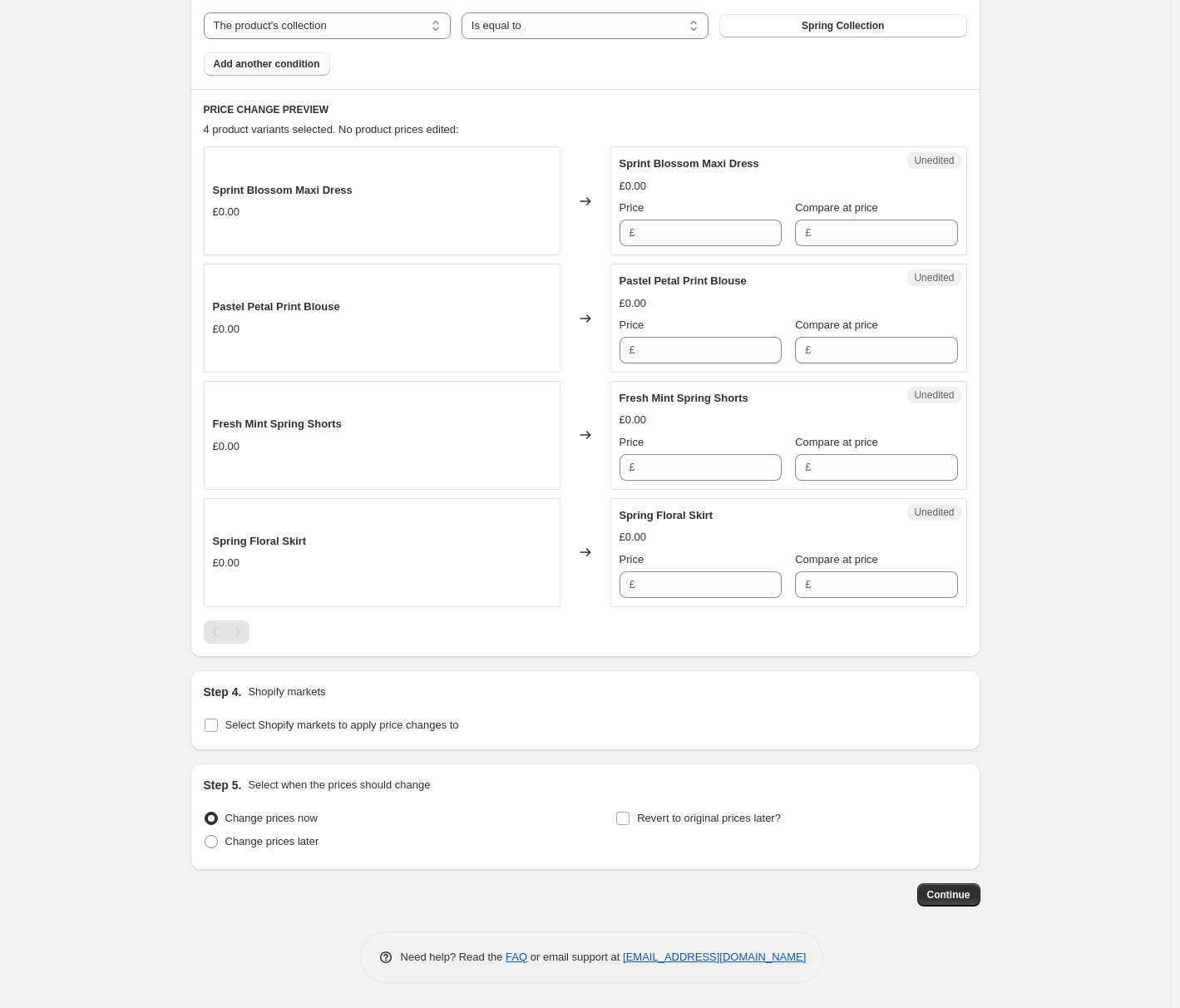
scroll to position [310, 0]
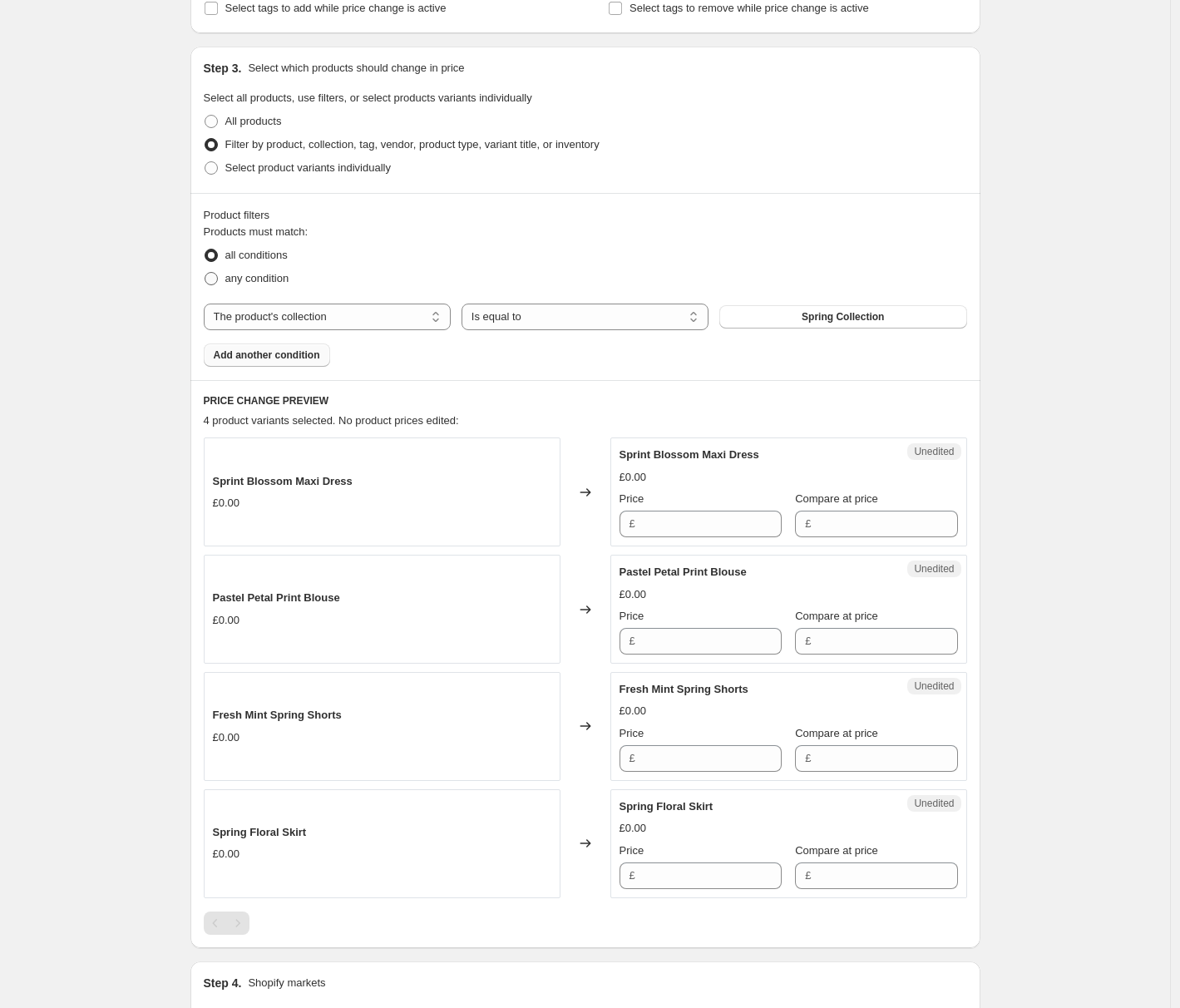
click at [264, 276] on span "any condition" at bounding box center [258, 278] width 64 height 13
click at [206, 273] on input "any condition" at bounding box center [205, 272] width 1 height 1
radio input "true"
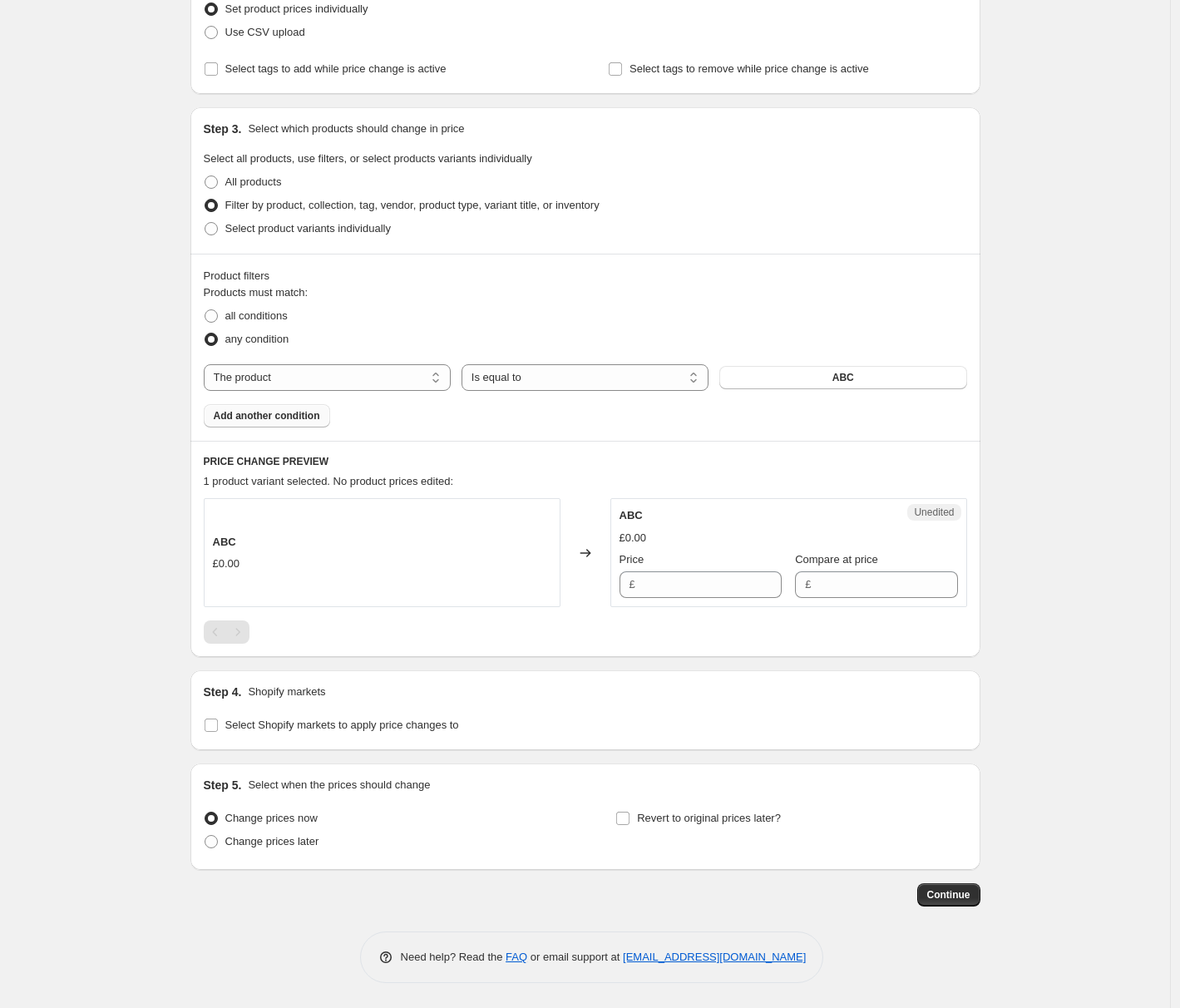
scroll to position [249, 0]
click at [732, 383] on button "ABC" at bounding box center [843, 377] width 247 height 23
select select "product_status"
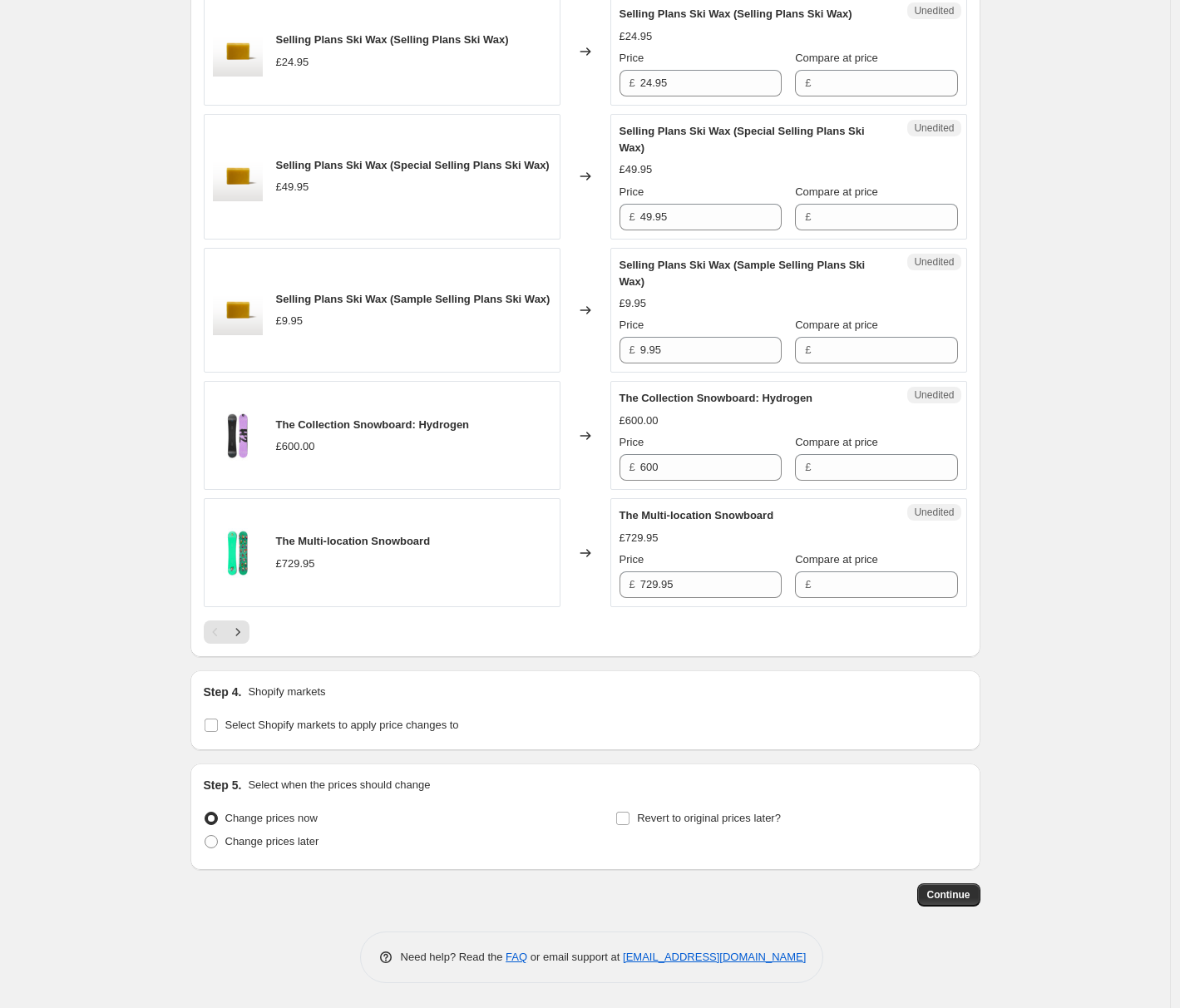
scroll to position [2267, 0]
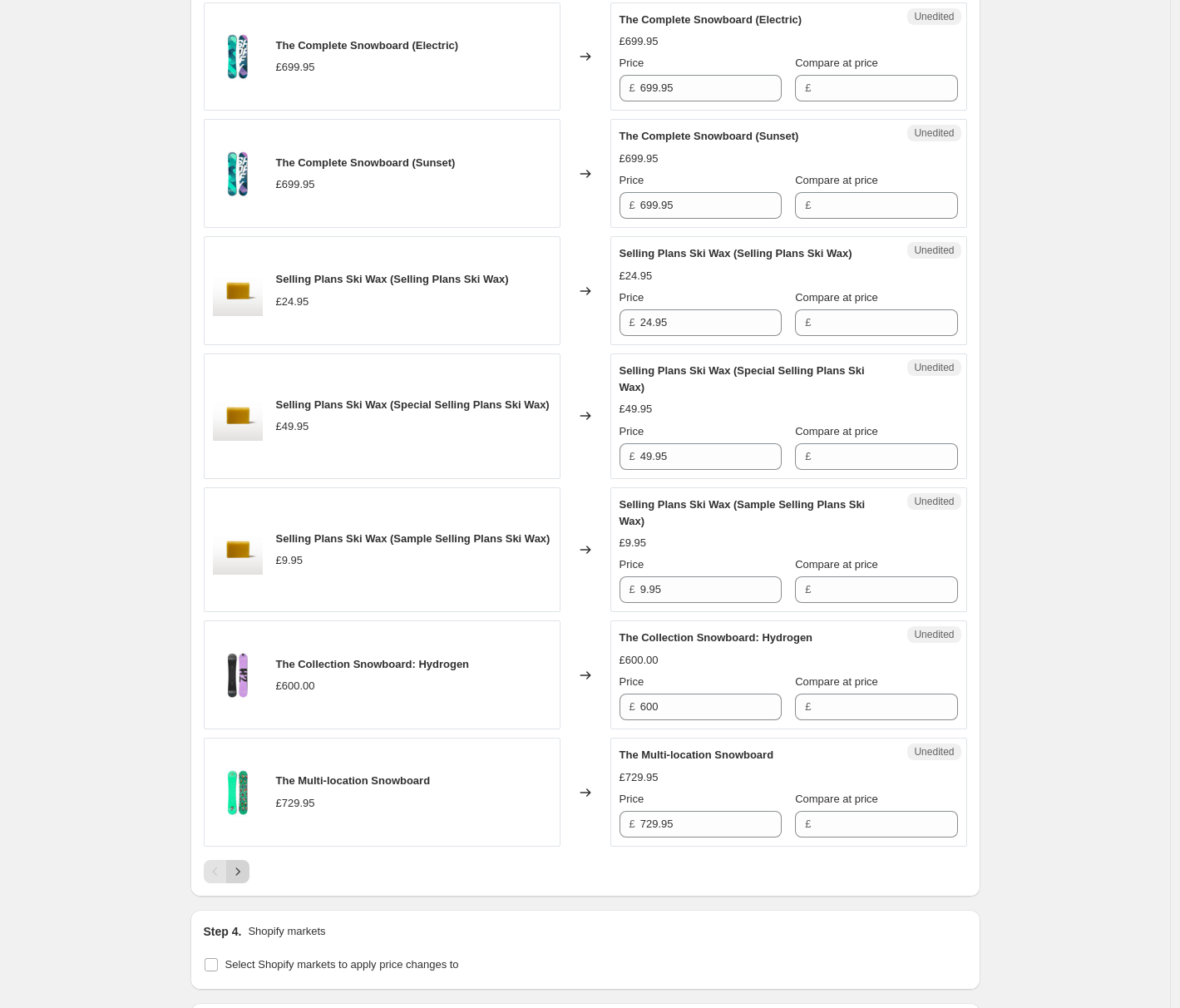
click at [243, 878] on icon "Next" at bounding box center [237, 871] width 16 height 16
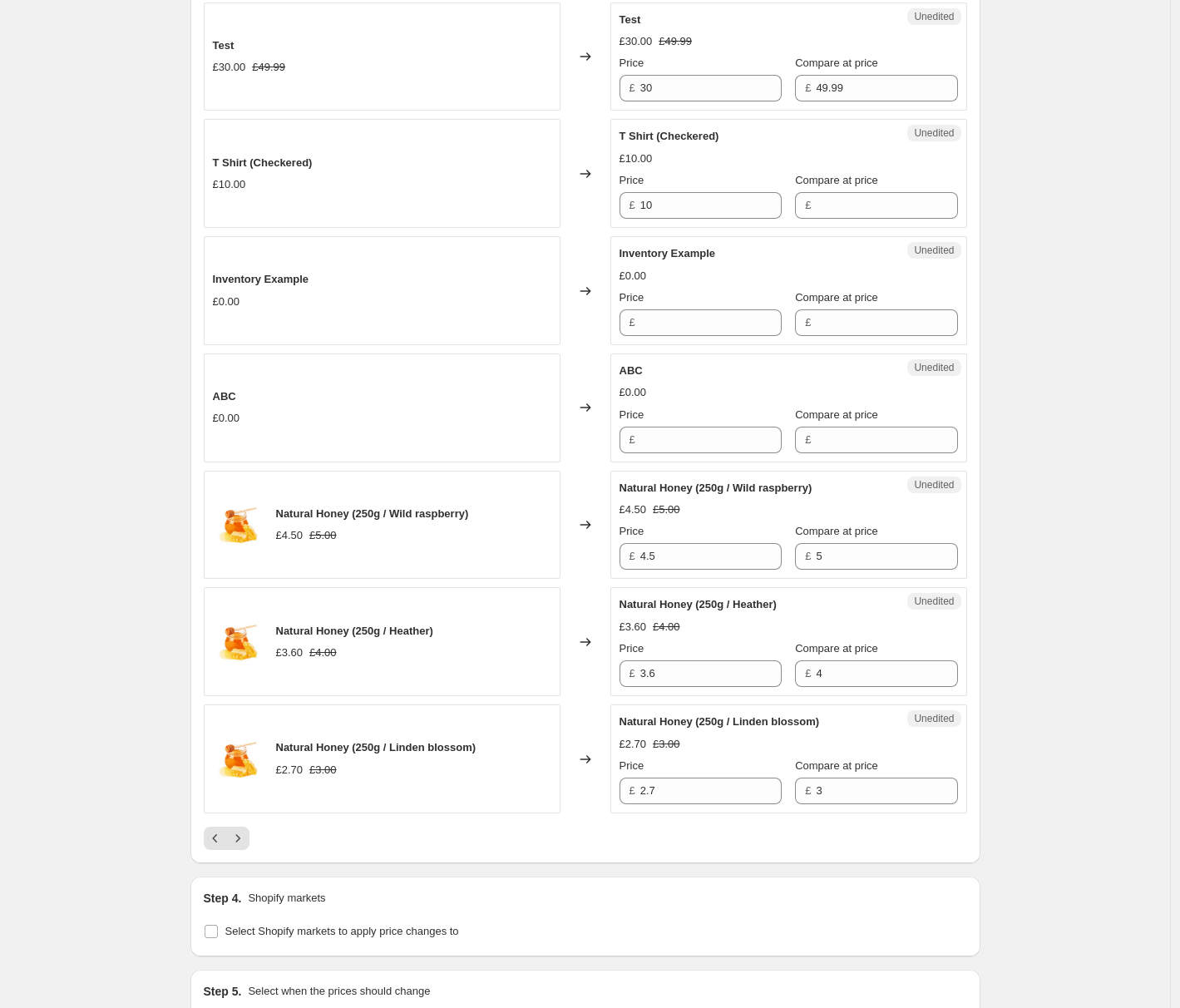
click at [244, 841] on icon "Next" at bounding box center [237, 837] width 16 height 16
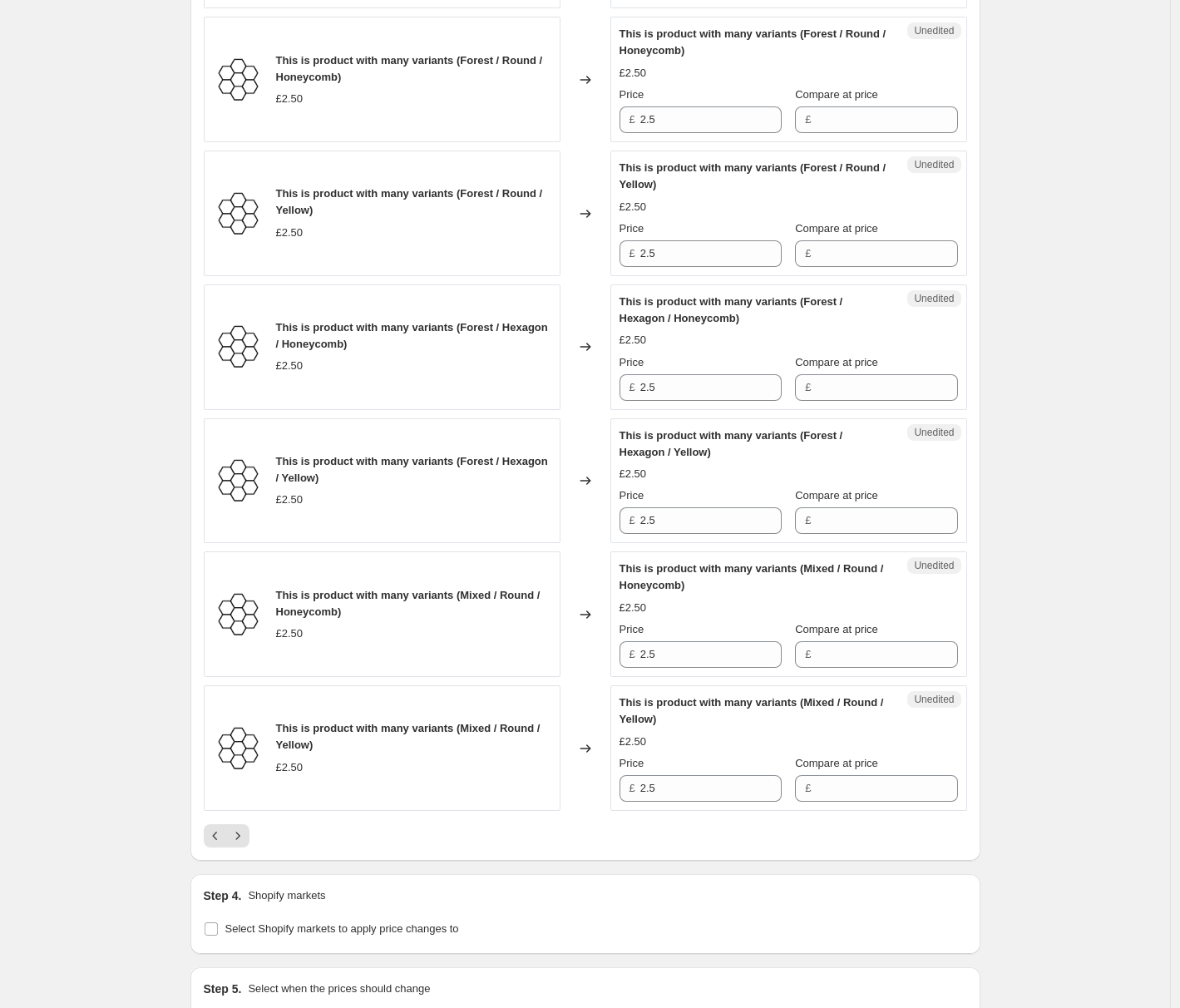
scroll to position [2350, 0]
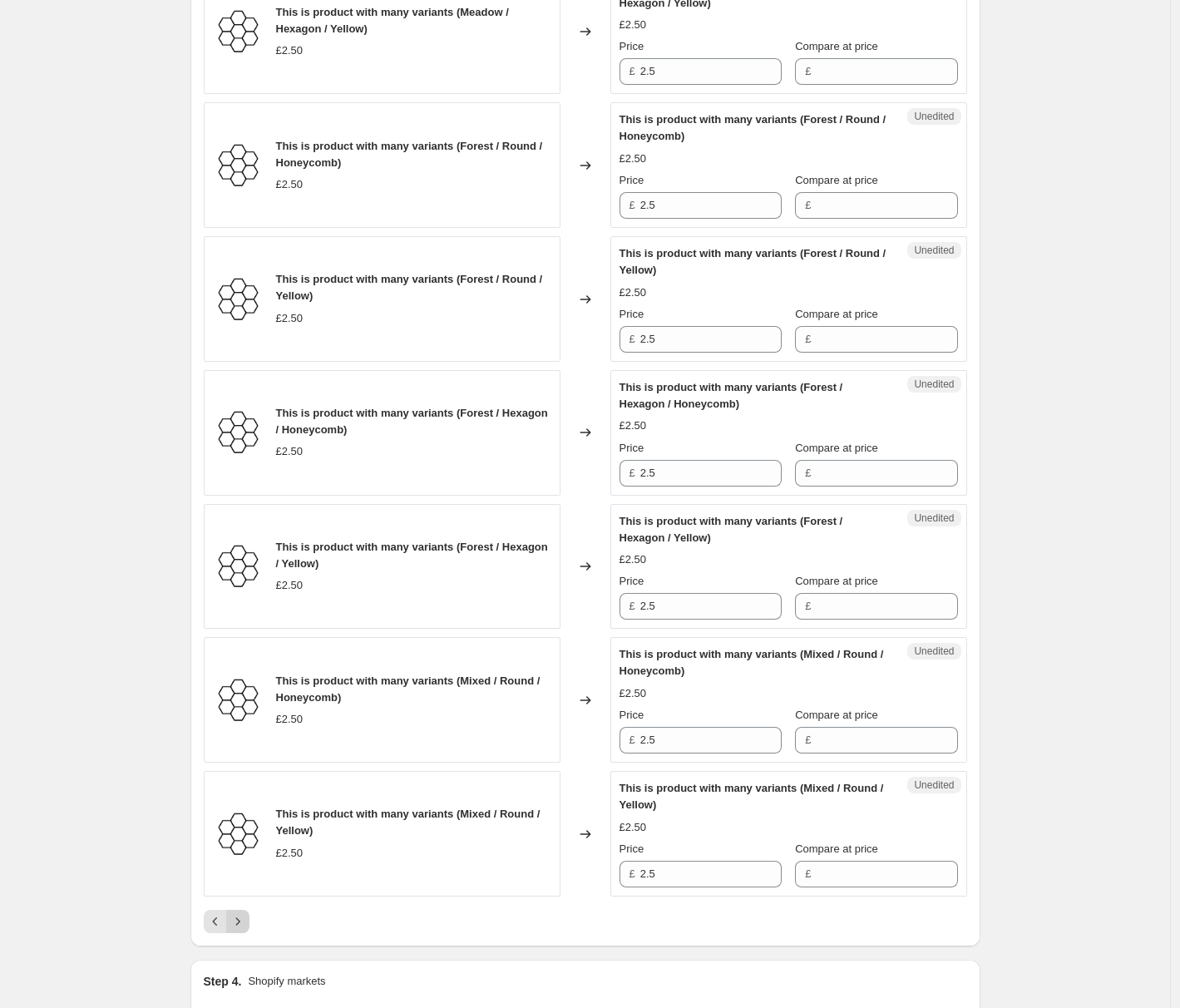
click at [246, 922] on icon "Next" at bounding box center [237, 920] width 16 height 16
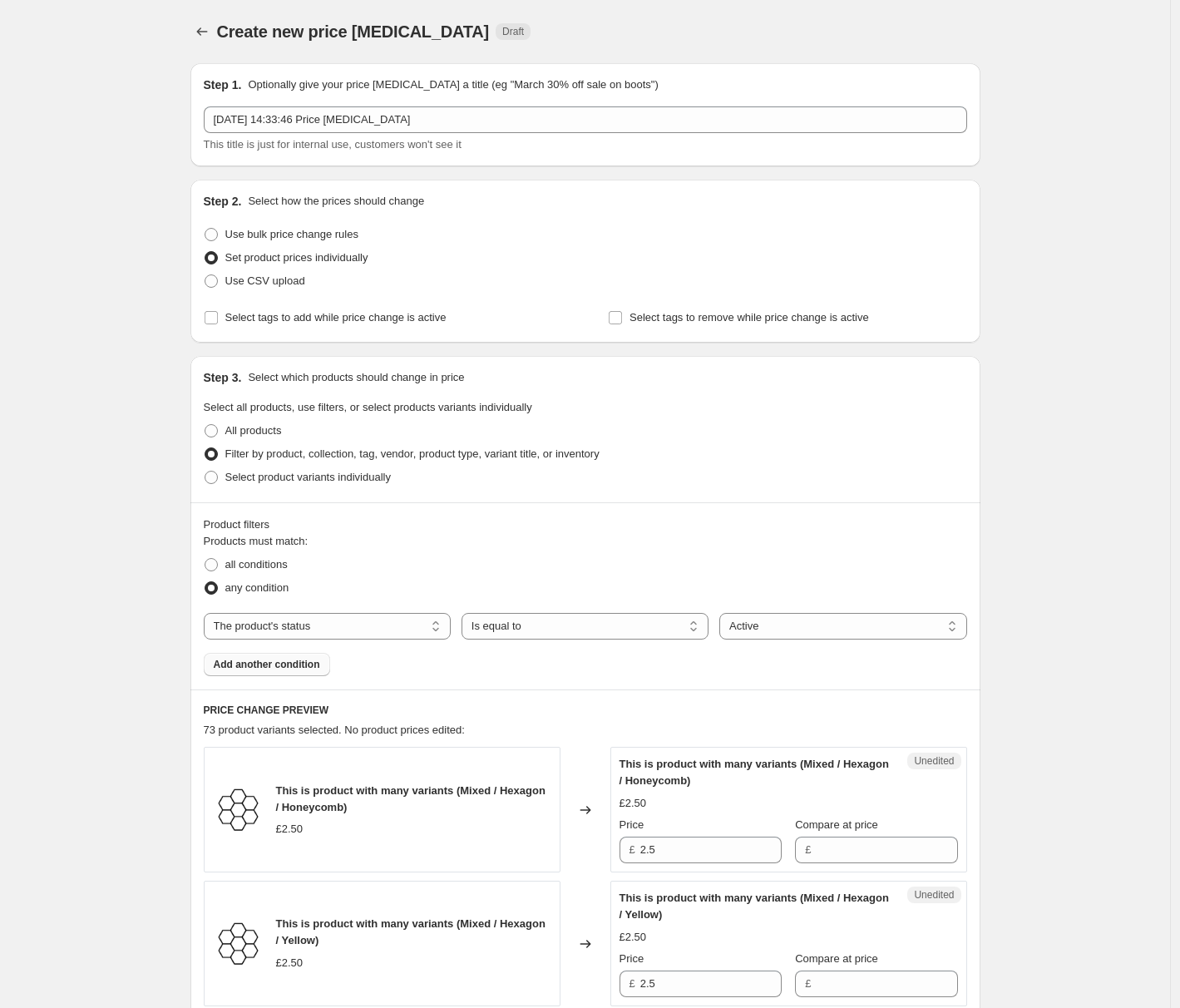
scroll to position [1853, 0]
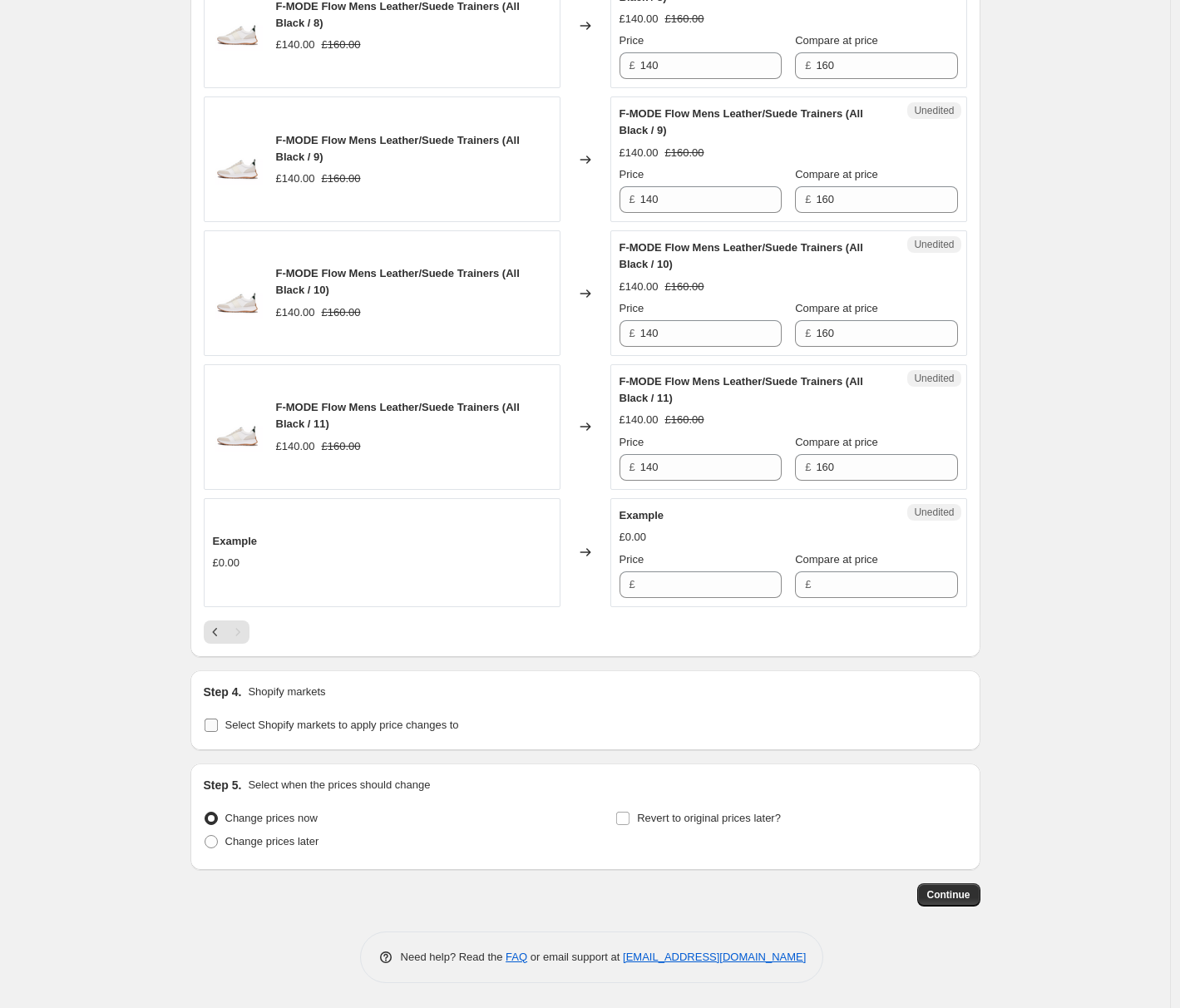
click at [400, 722] on span "Select Shopify markets to apply price changes to" at bounding box center [343, 724] width 233 height 13
click at [218, 722] on input "Select Shopify markets to apply price changes to" at bounding box center [211, 725] width 14 height 14
checkbox input "true"
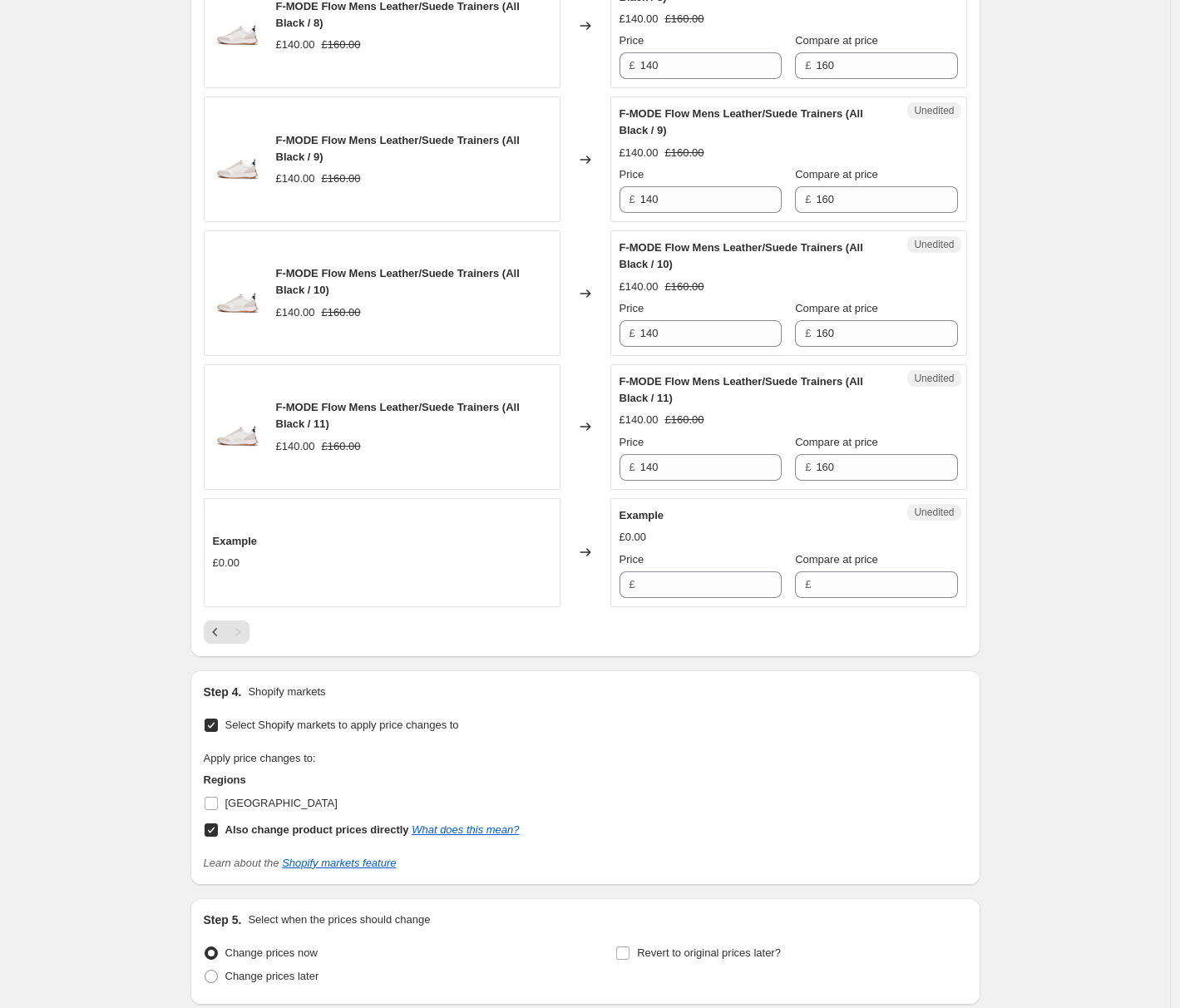
scroll to position [1974, 0]
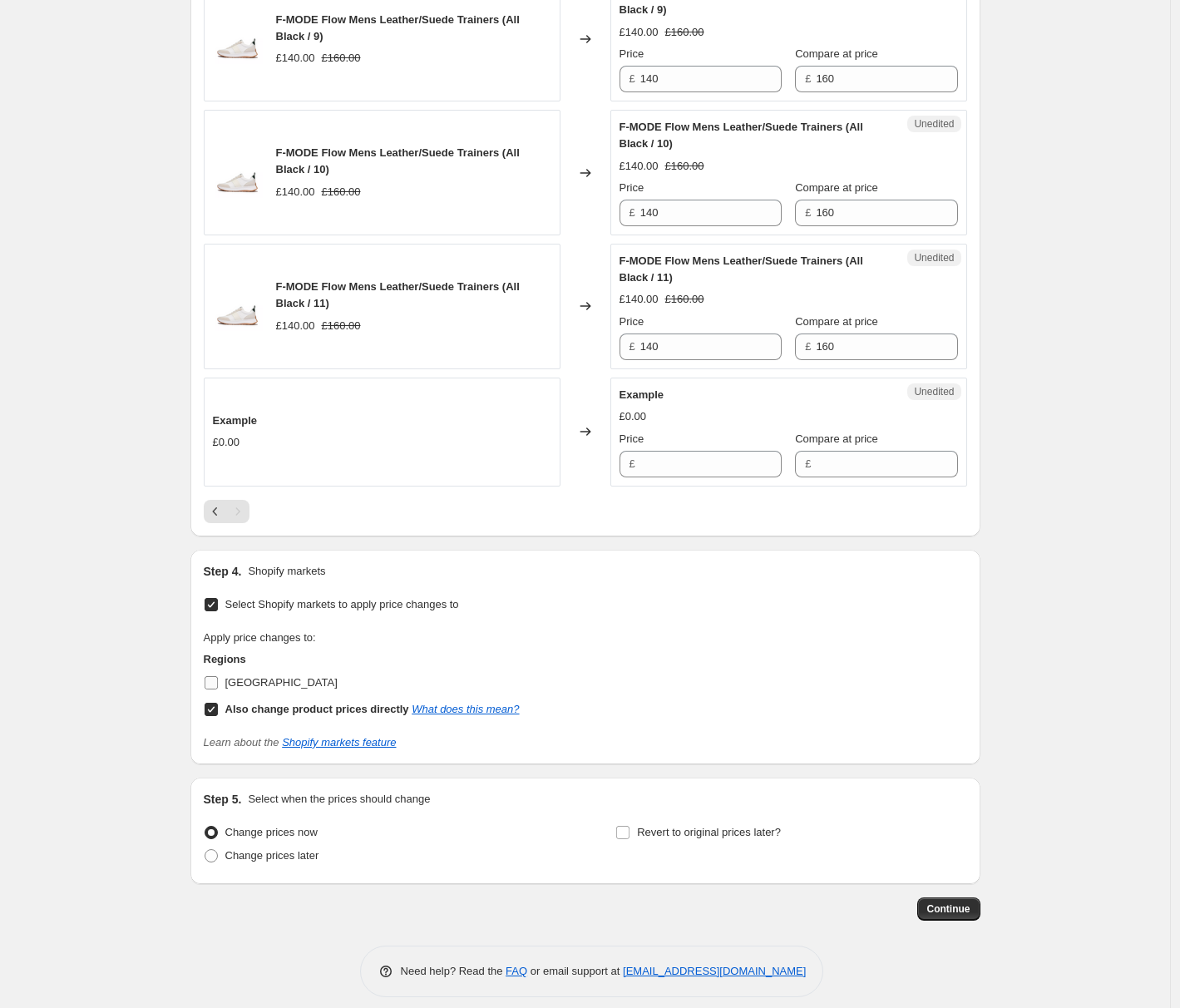
click at [287, 679] on span "[GEOGRAPHIC_DATA]" at bounding box center [282, 682] width 112 height 13
click at [218, 679] on input "[GEOGRAPHIC_DATA]" at bounding box center [211, 683] width 14 height 14
checkbox input "true"
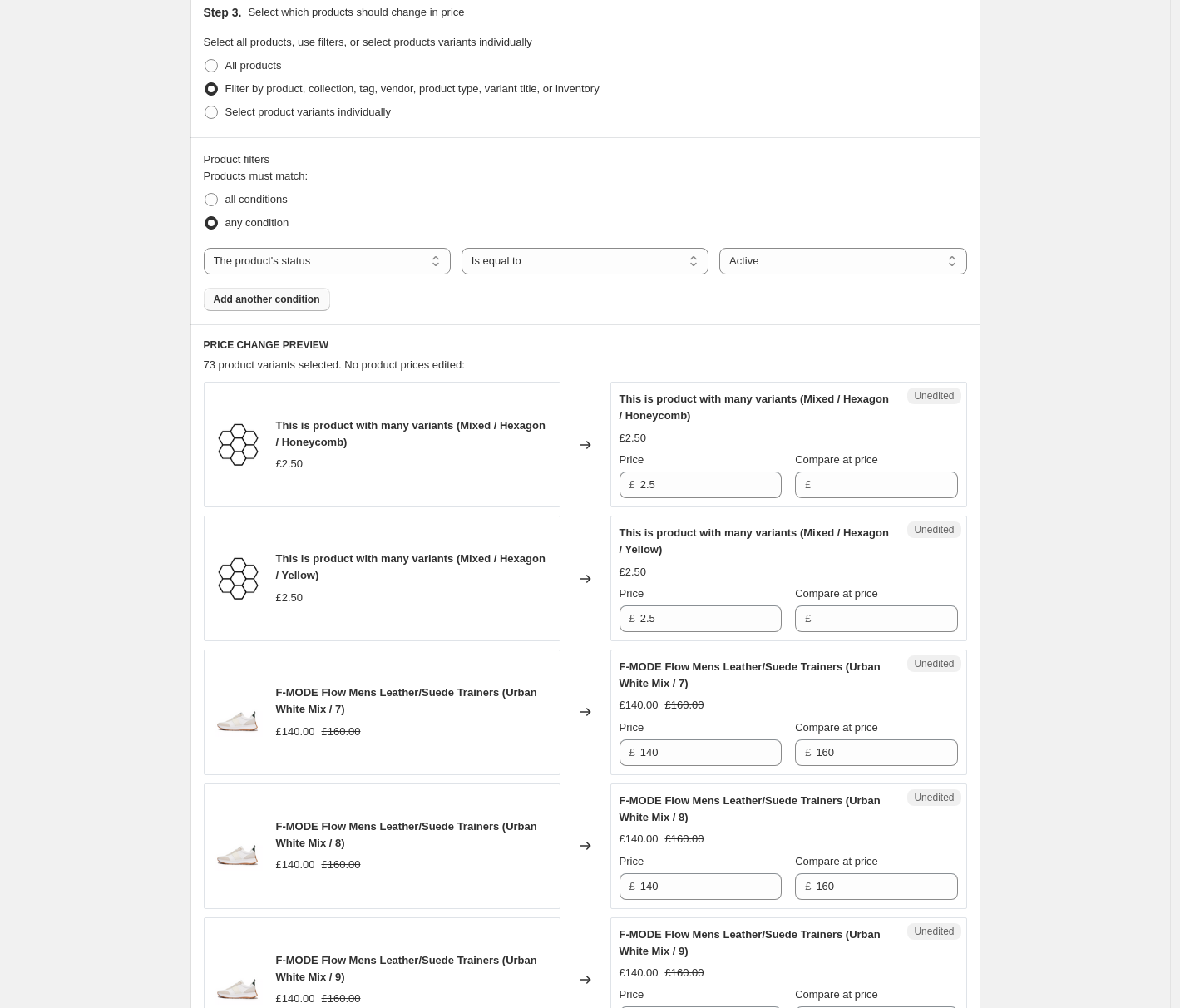
scroll to position [0, 0]
